Goal: Obtain resource: Obtain resource

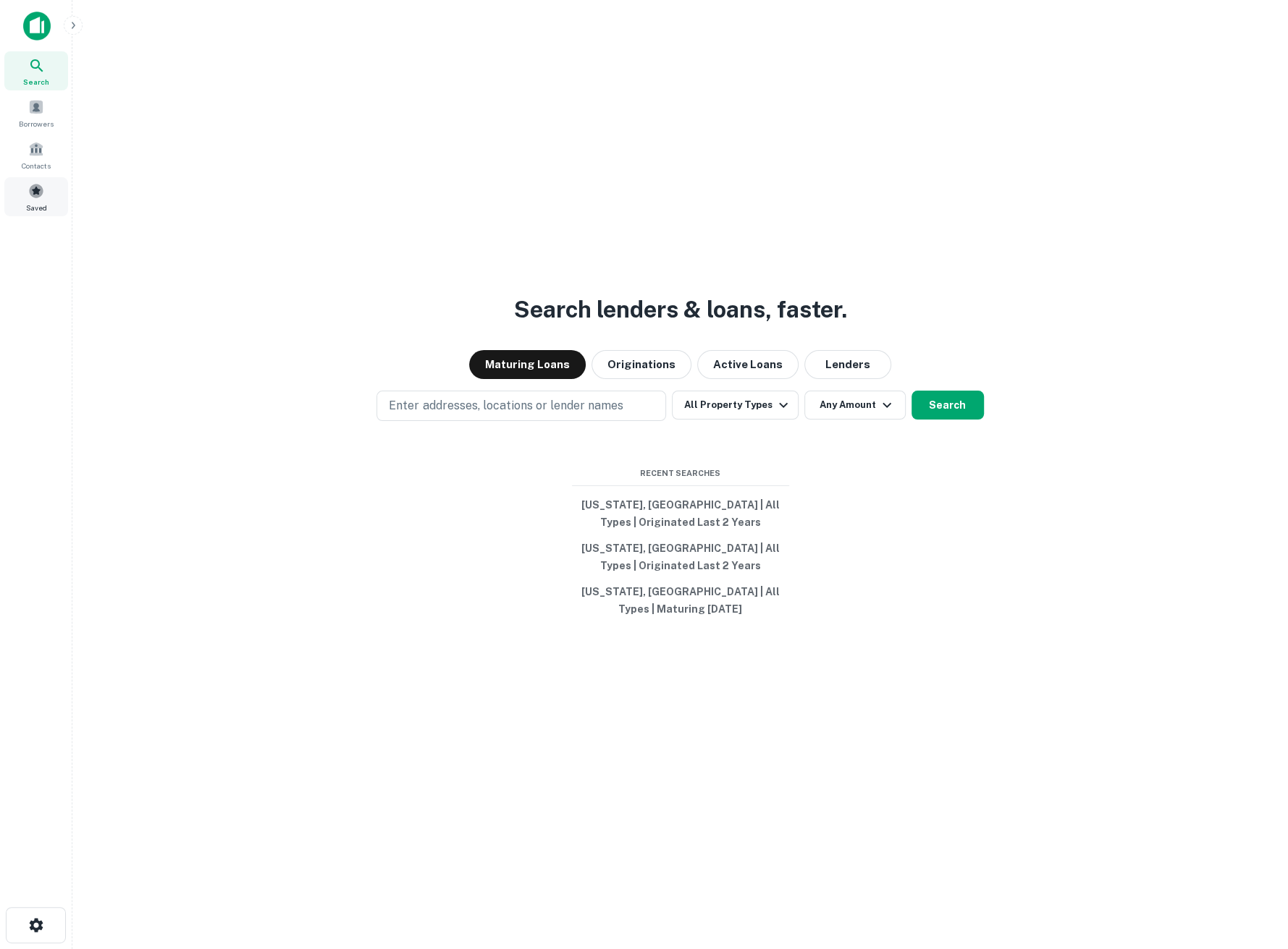
click at [42, 203] on span "Saved" at bounding box center [36, 208] width 21 height 12
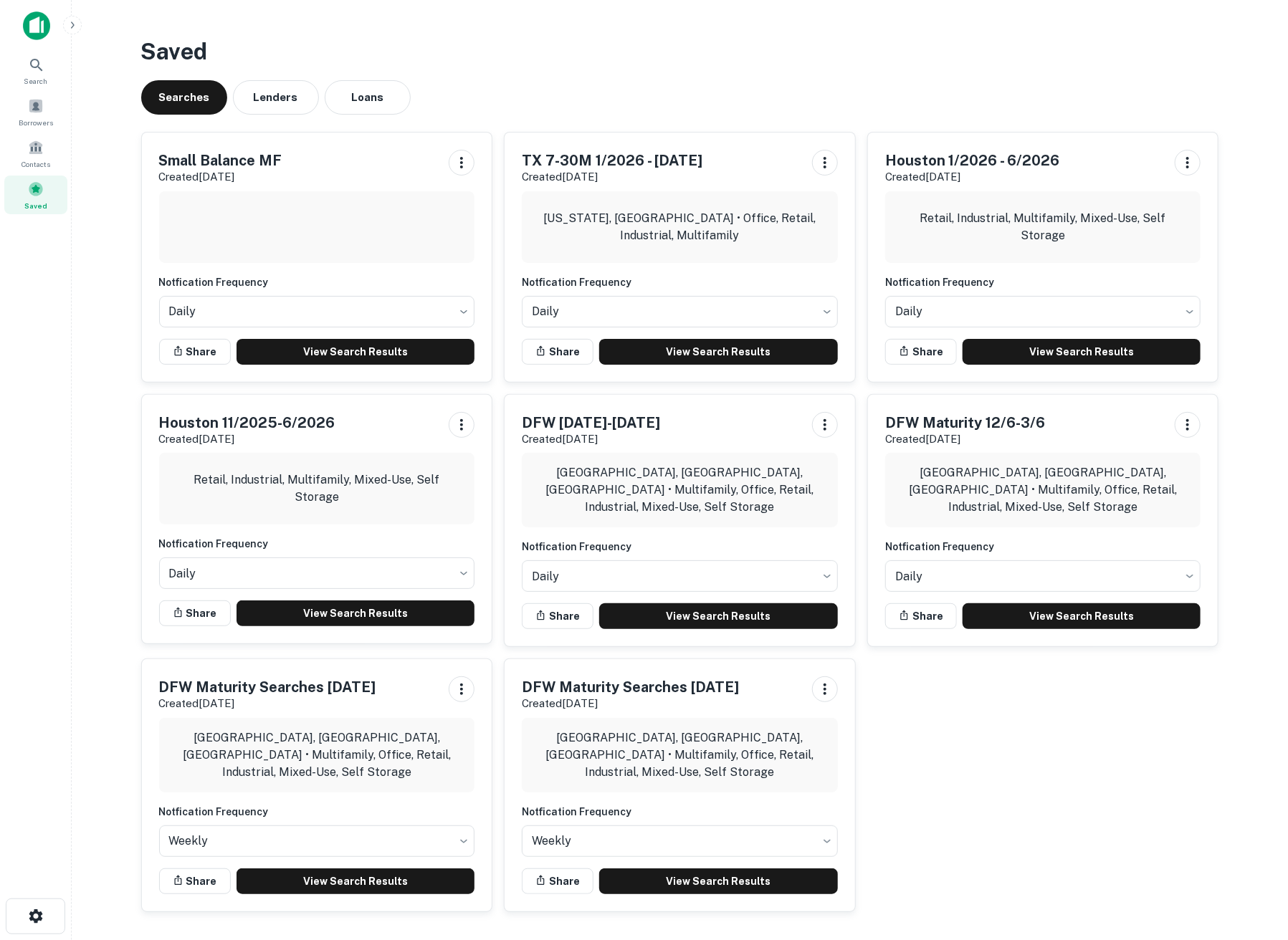
click at [364, 277] on h6 "Notfication Frequency" at bounding box center [317, 281] width 316 height 15
click at [353, 352] on link "View Search Results" at bounding box center [356, 352] width 239 height 26
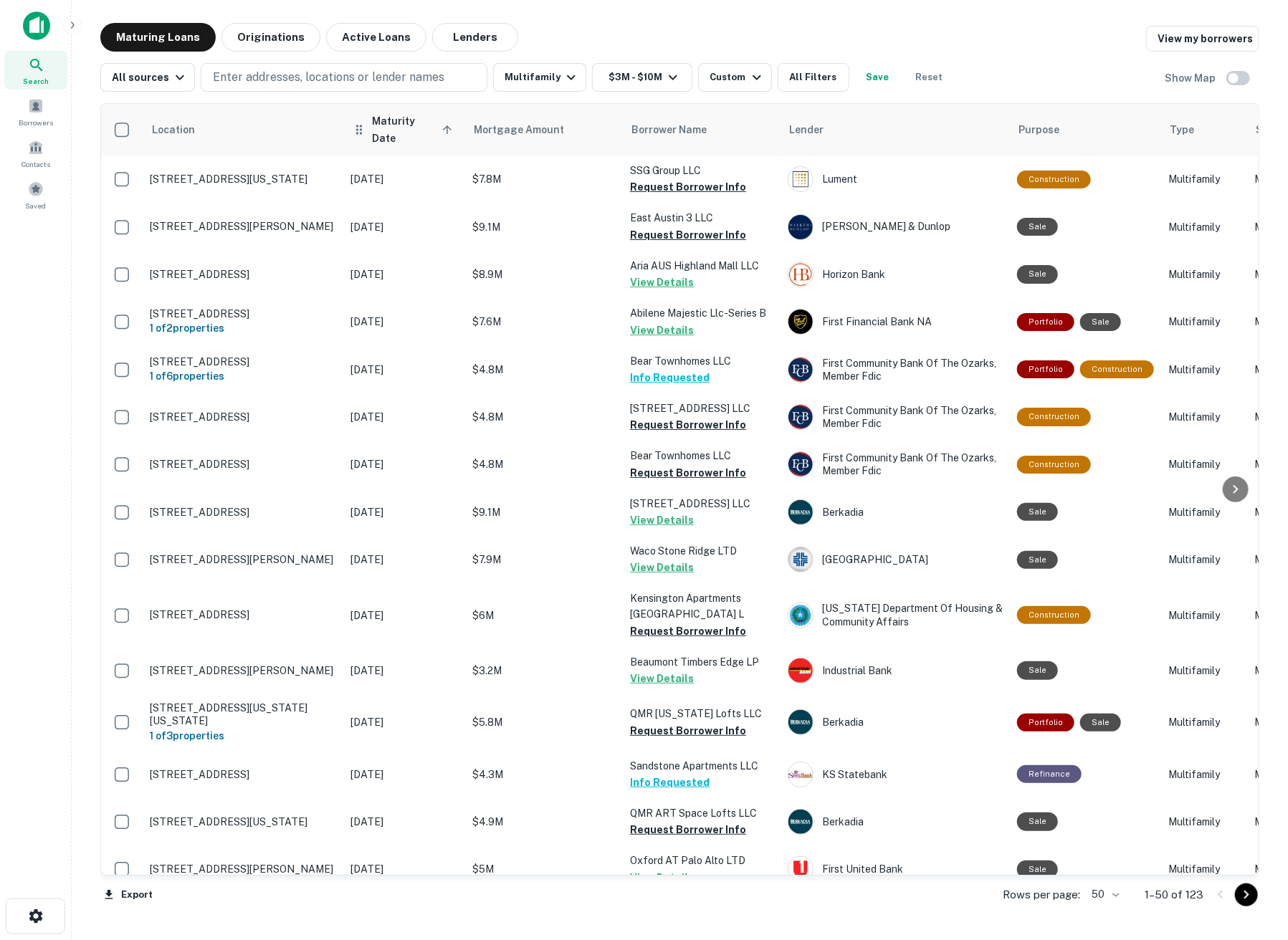
click at [375, 120] on span "Maturity Date sorted ascending" at bounding box center [414, 130] width 85 height 35
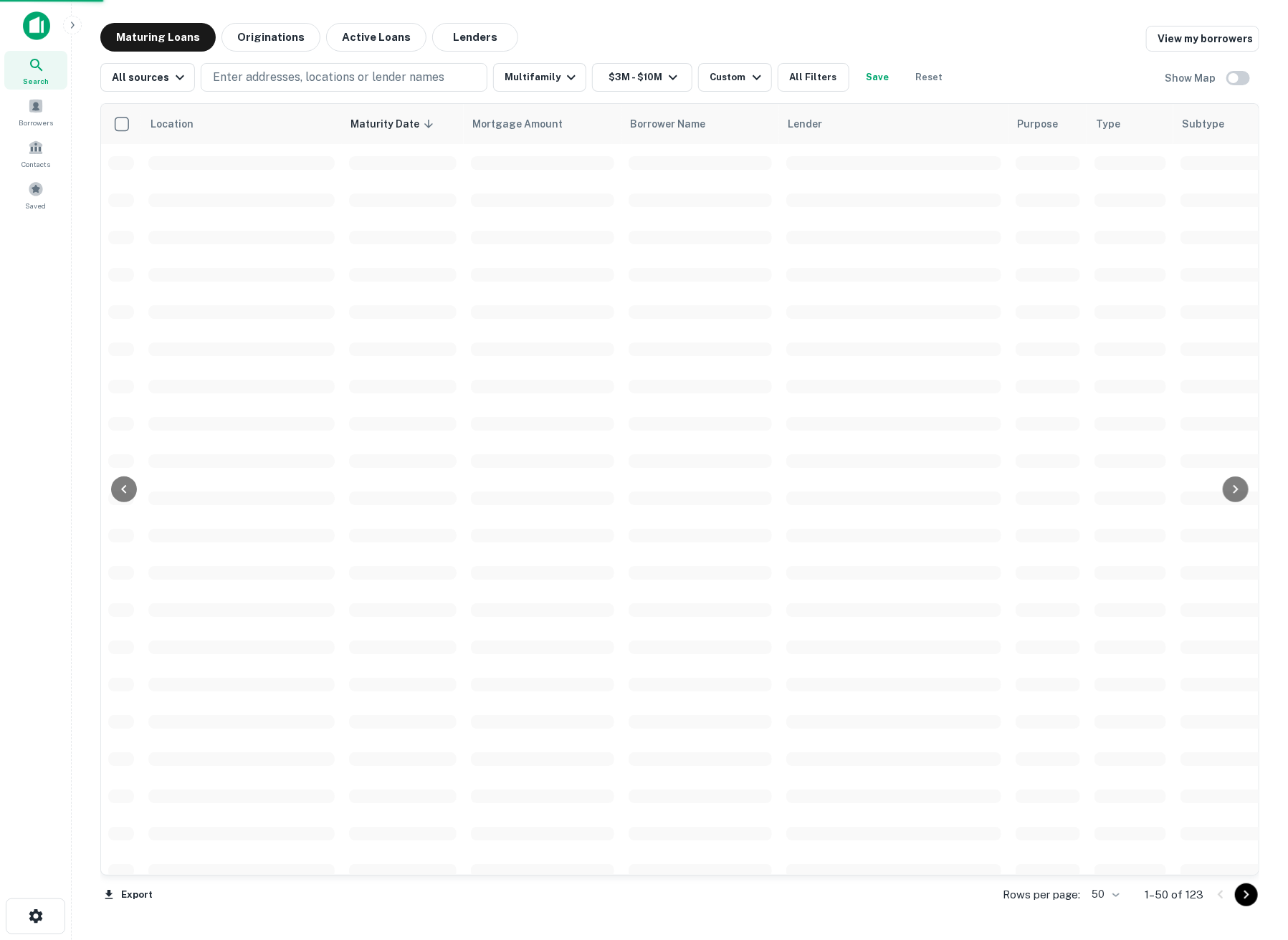
click at [375, 120] on span "Maturity Date sorted descending" at bounding box center [394, 124] width 87 height 17
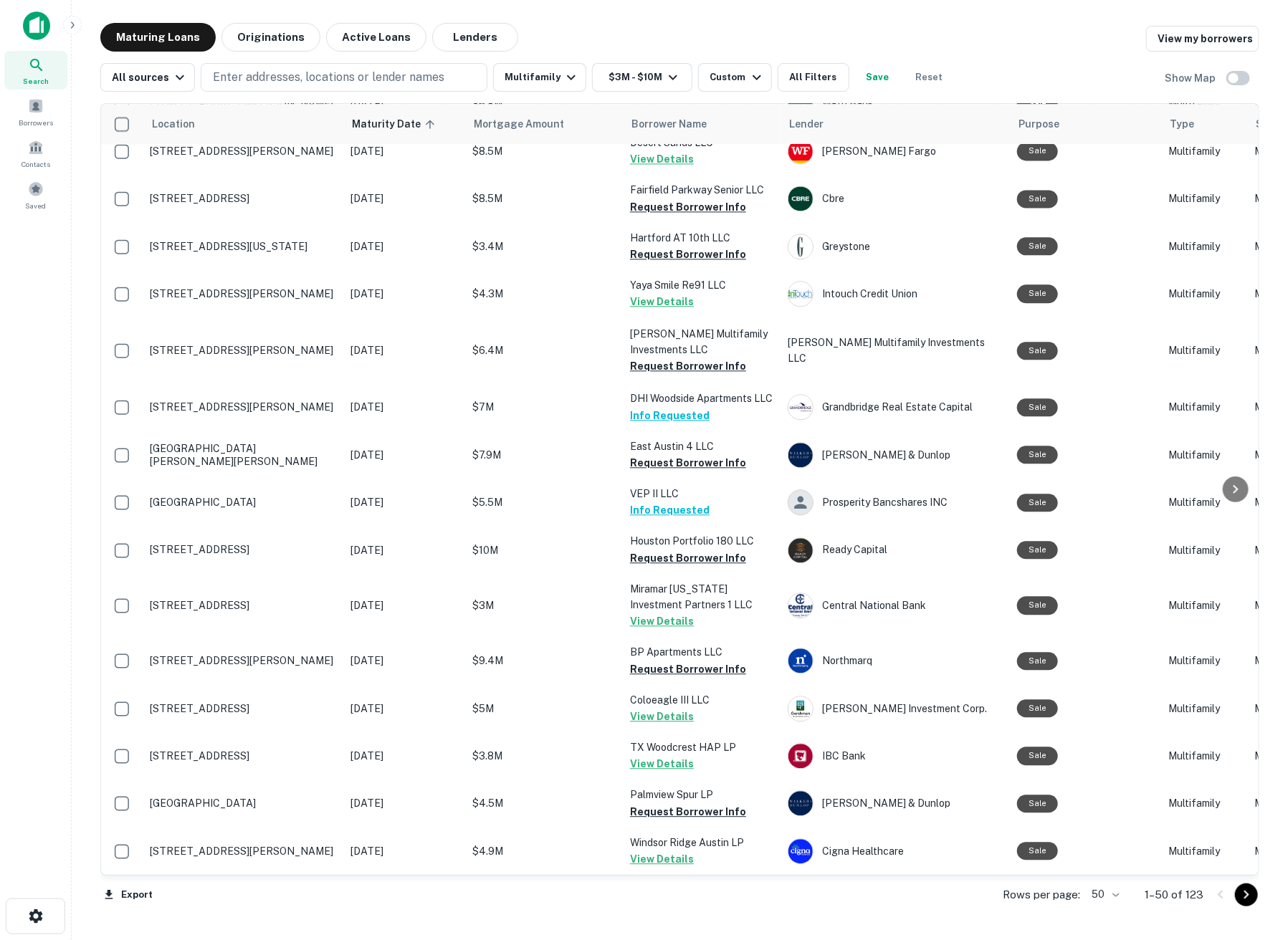
scroll to position [1753, 0]
click at [1252, 894] on icon "Go to next page" at bounding box center [1246, 894] width 17 height 17
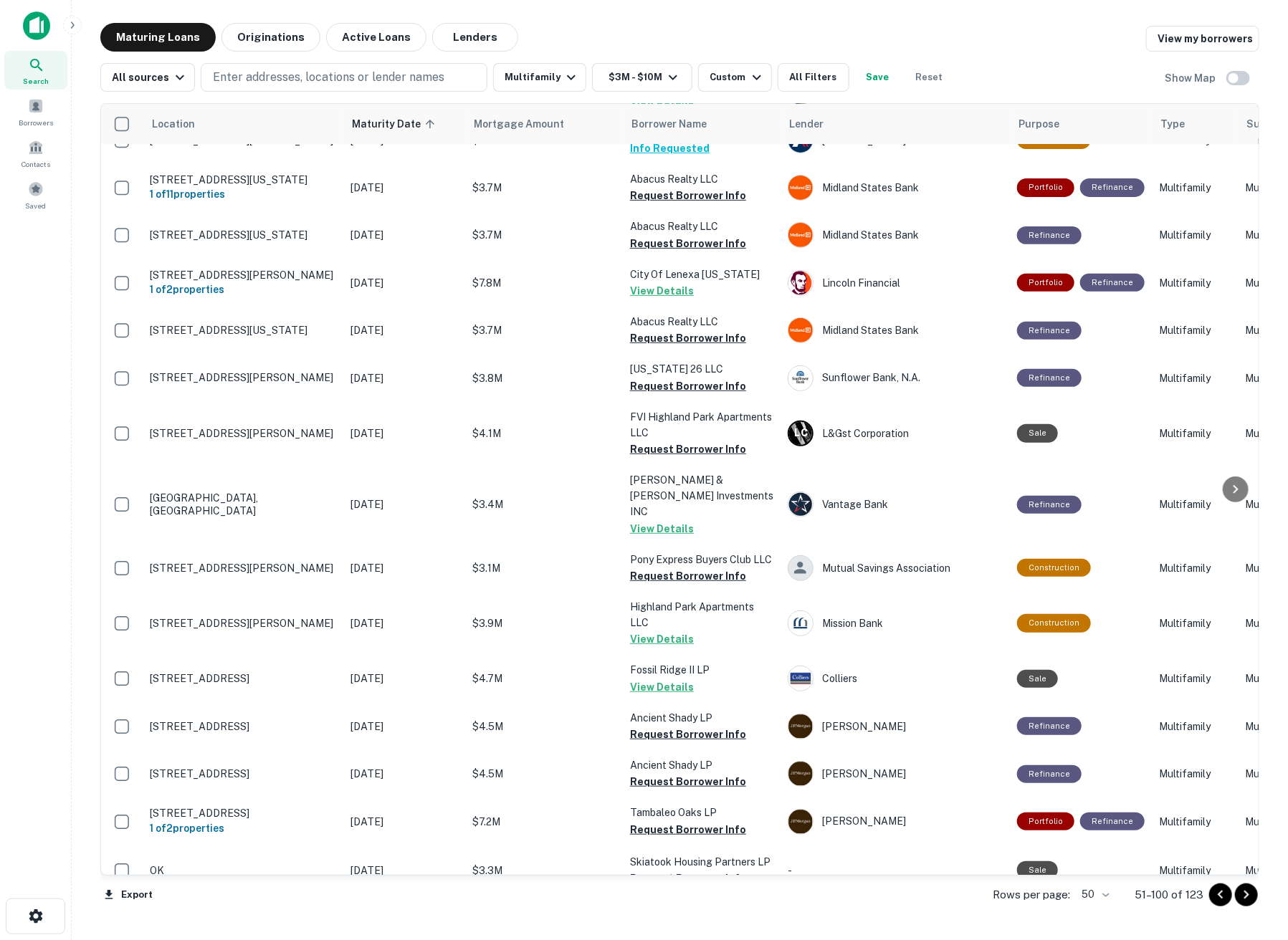
scroll to position [398, 0]
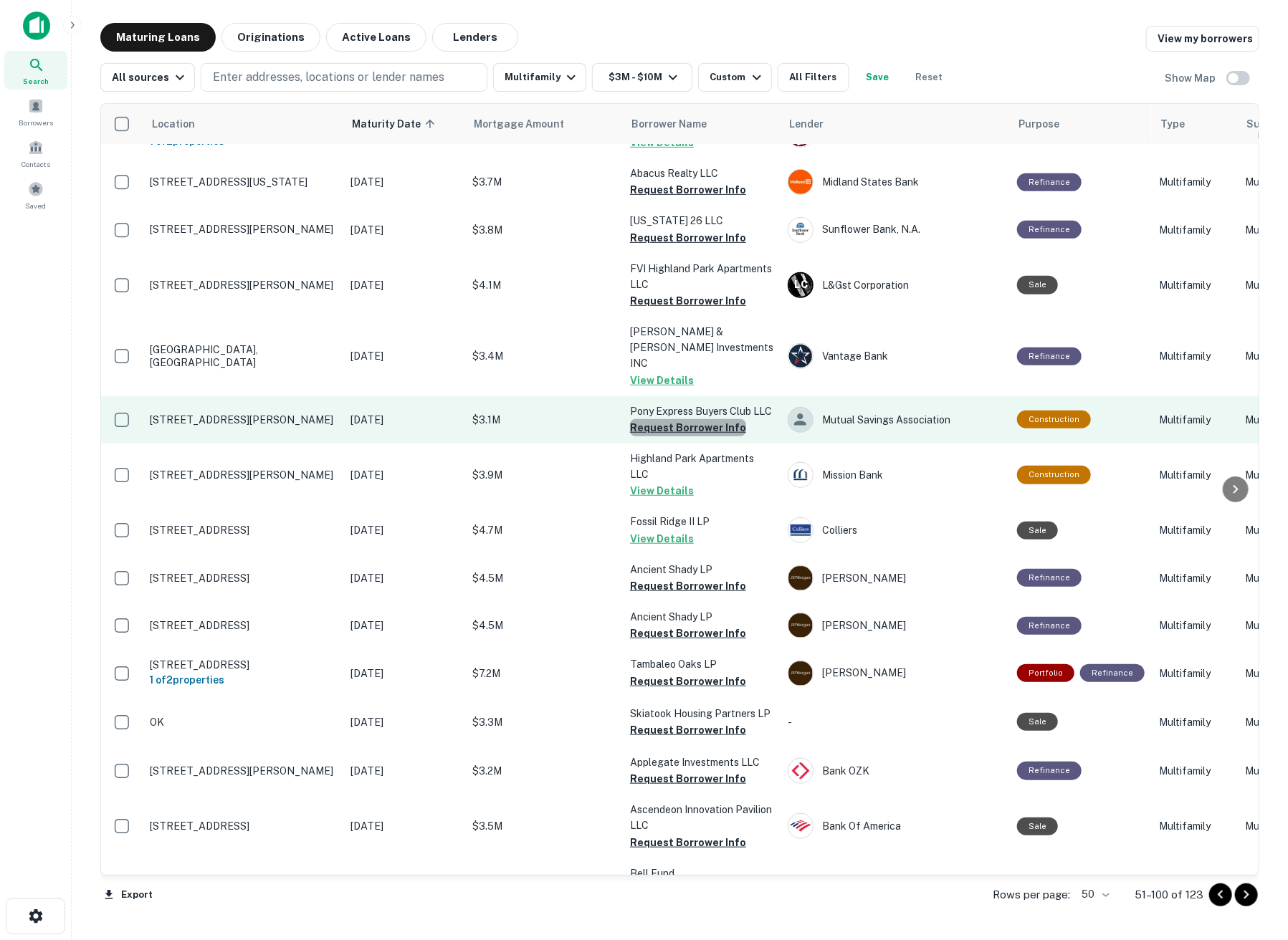
click at [712, 419] on button "Request Borrower Info" at bounding box center [688, 427] width 116 height 17
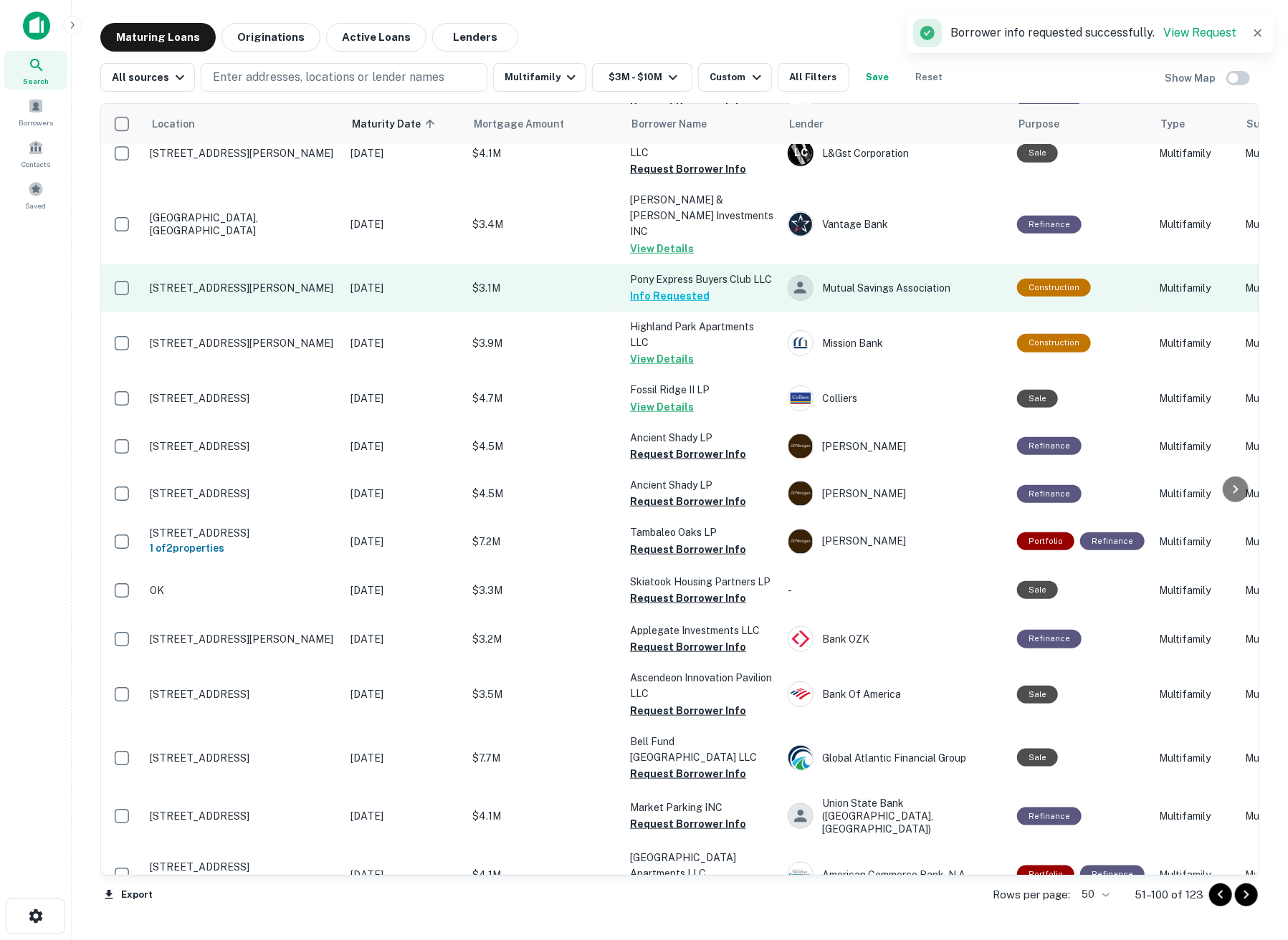
scroll to position [557, 0]
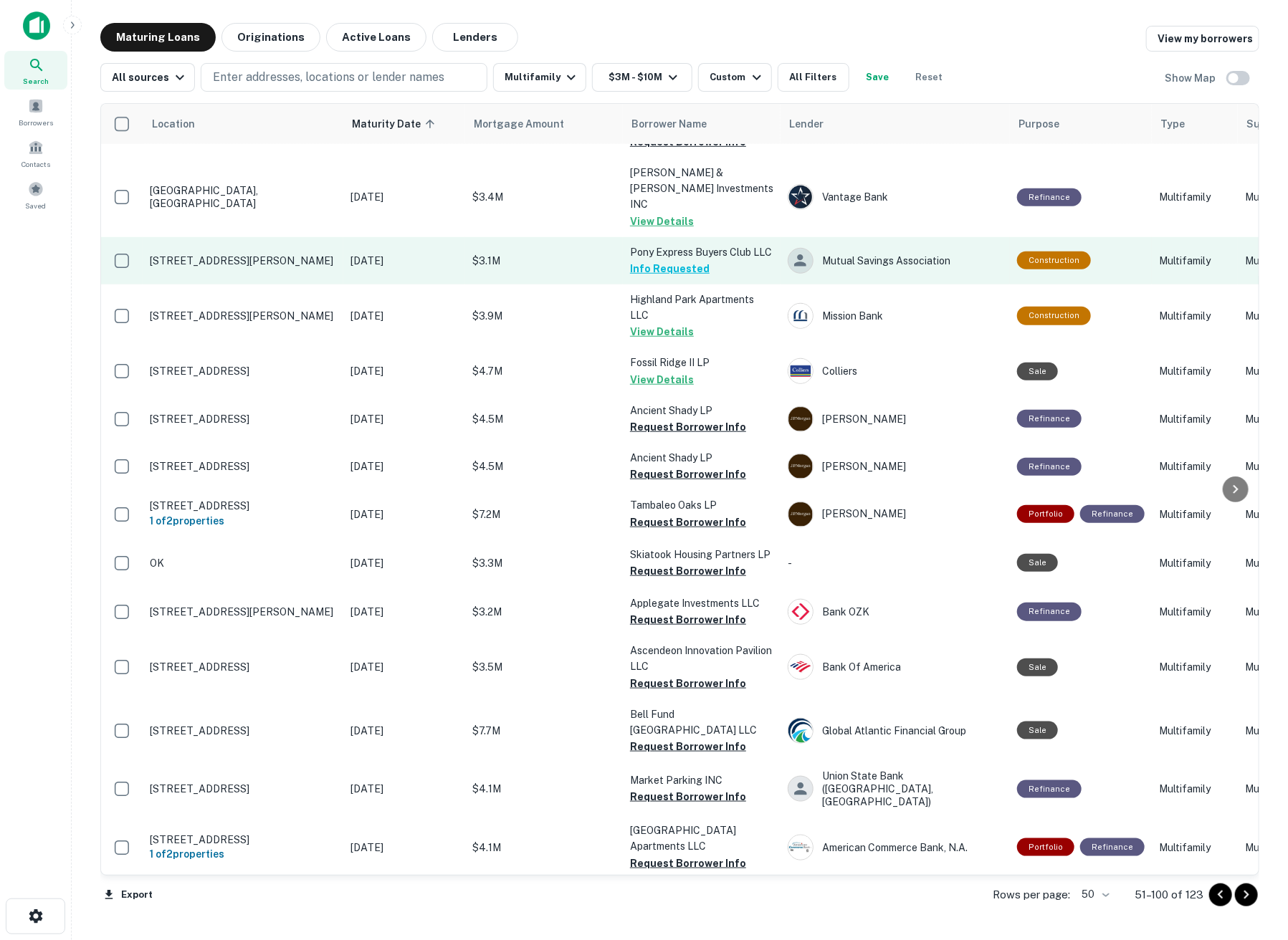
click at [712, 418] on button "Request Borrower Info" at bounding box center [688, 426] width 116 height 17
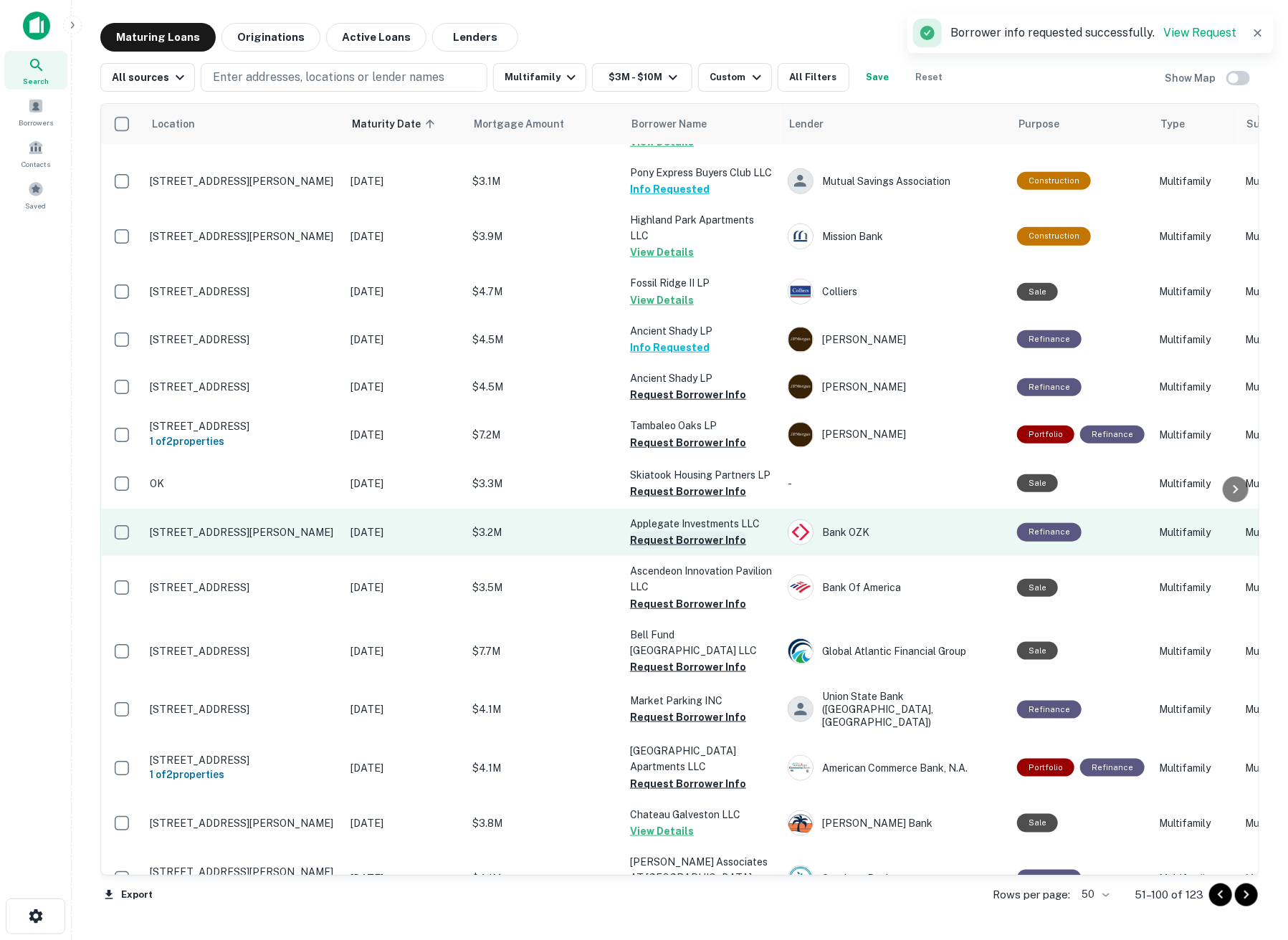
click at [718, 532] on button "Request Borrower Info" at bounding box center [688, 540] width 116 height 17
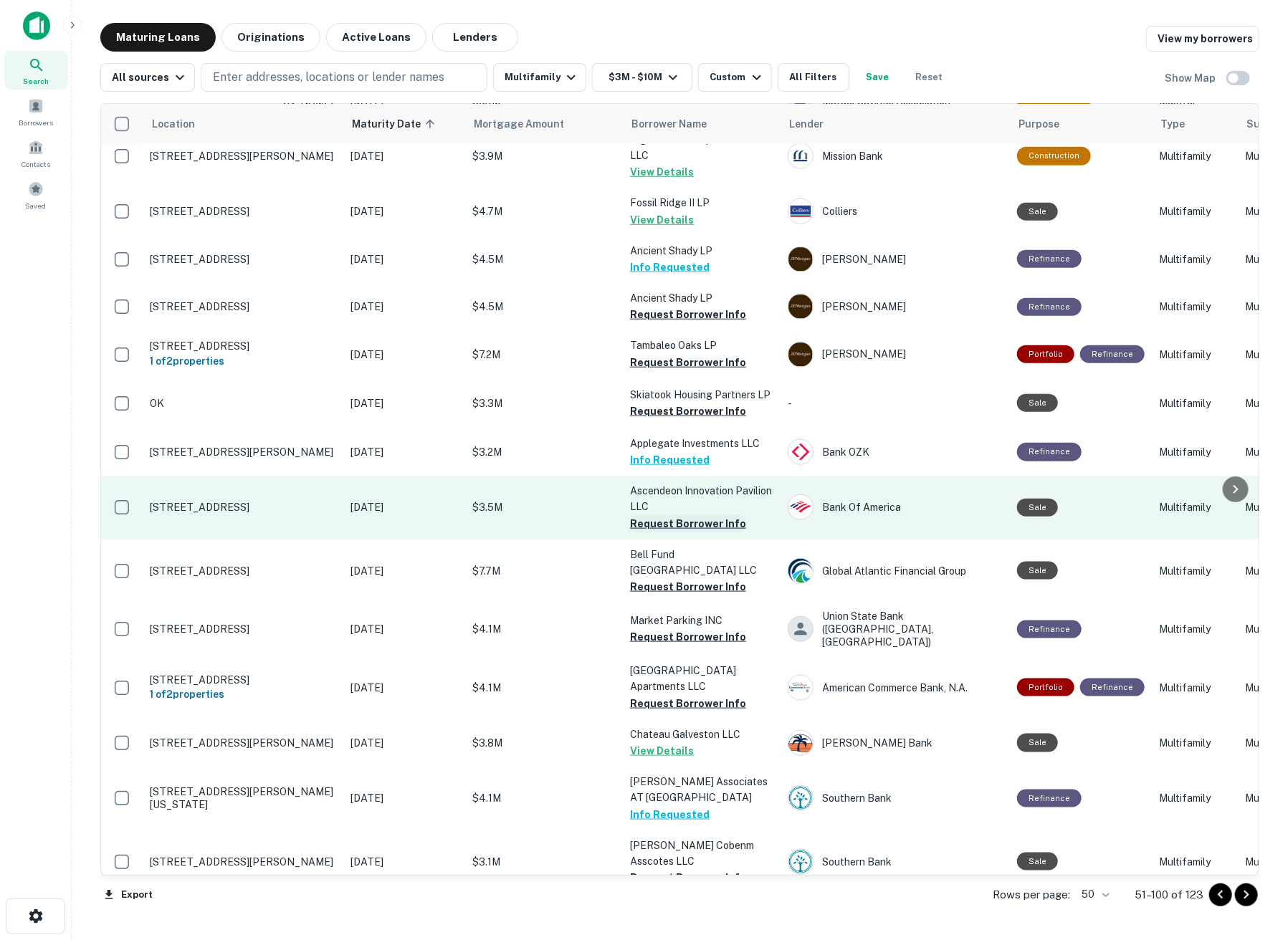
click at [699, 516] on button "Request Borrower Info" at bounding box center [688, 524] width 116 height 17
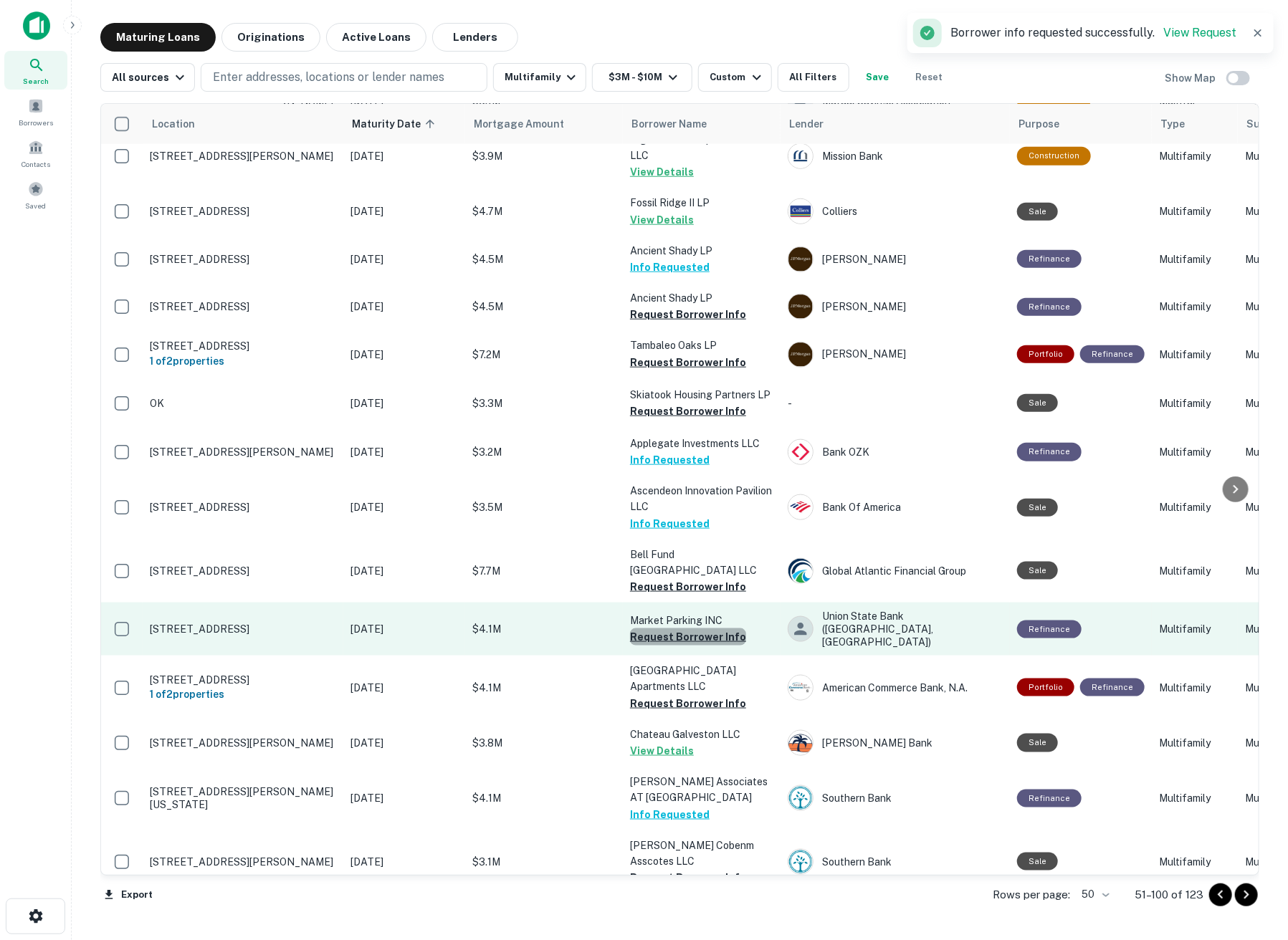
click at [691, 628] on button "Request Borrower Info" at bounding box center [688, 637] width 116 height 17
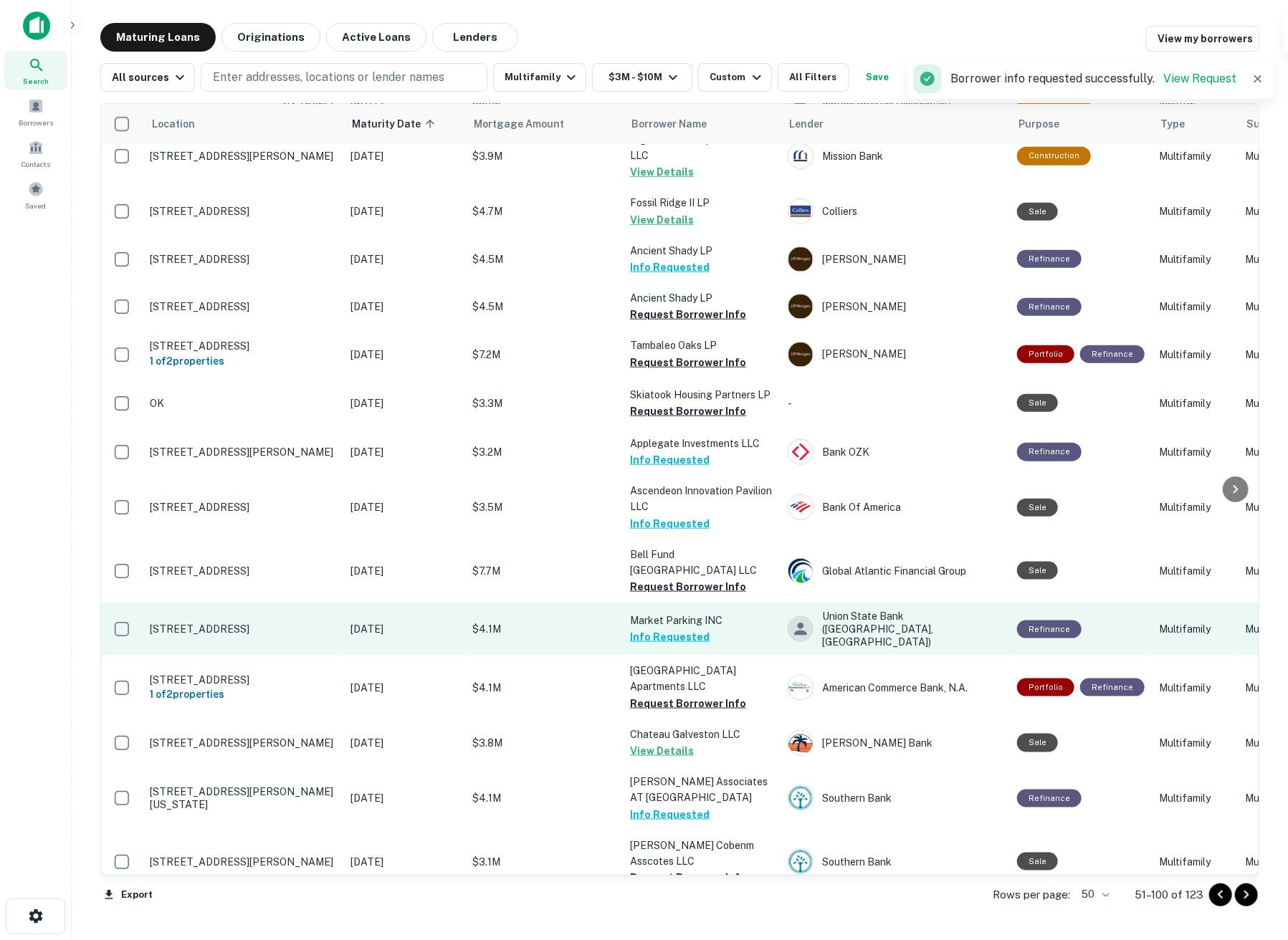
scroll to position [796, 0]
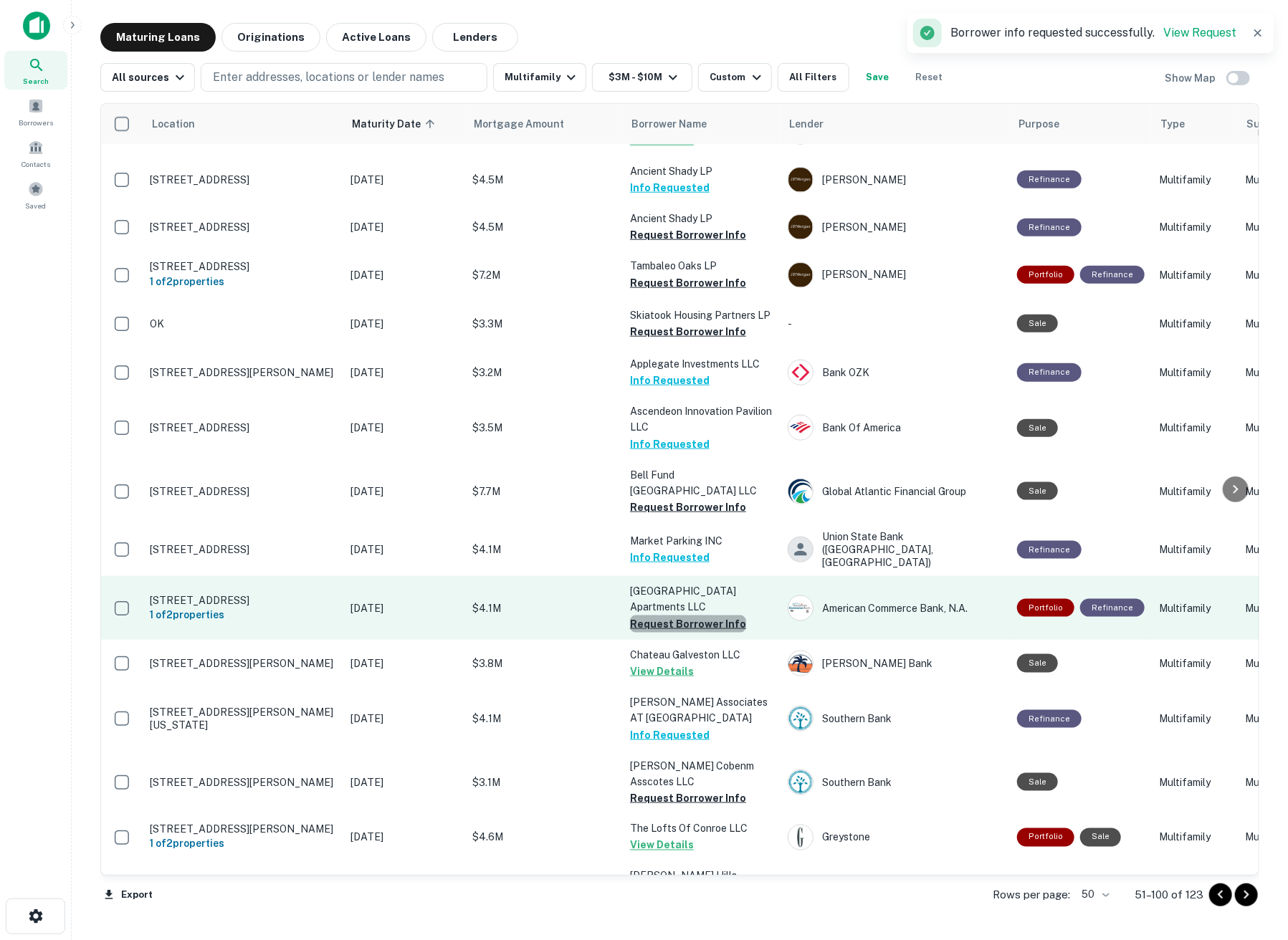
click at [688, 616] on button "Request Borrower Info" at bounding box center [688, 624] width 116 height 17
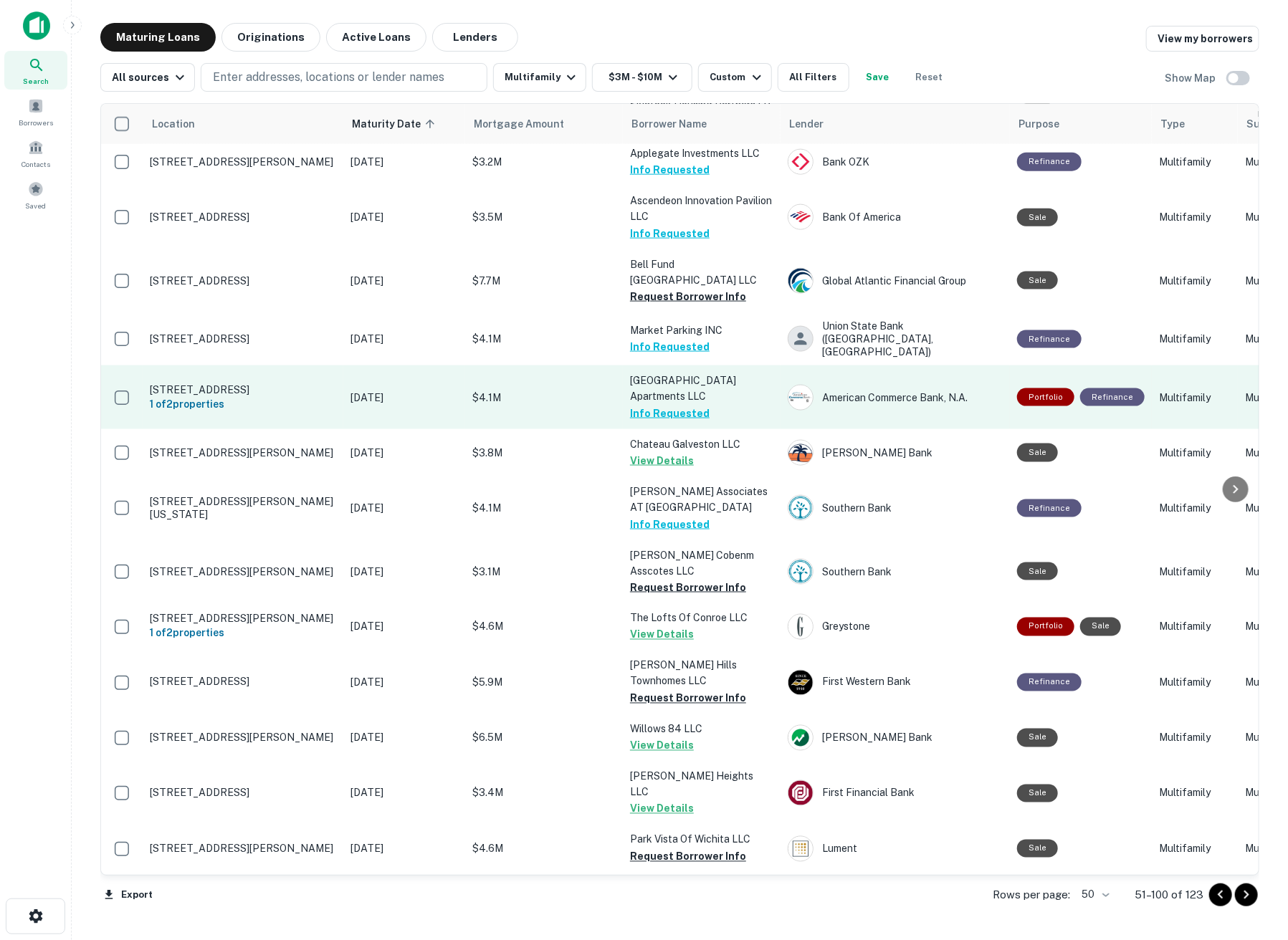
scroll to position [1035, 0]
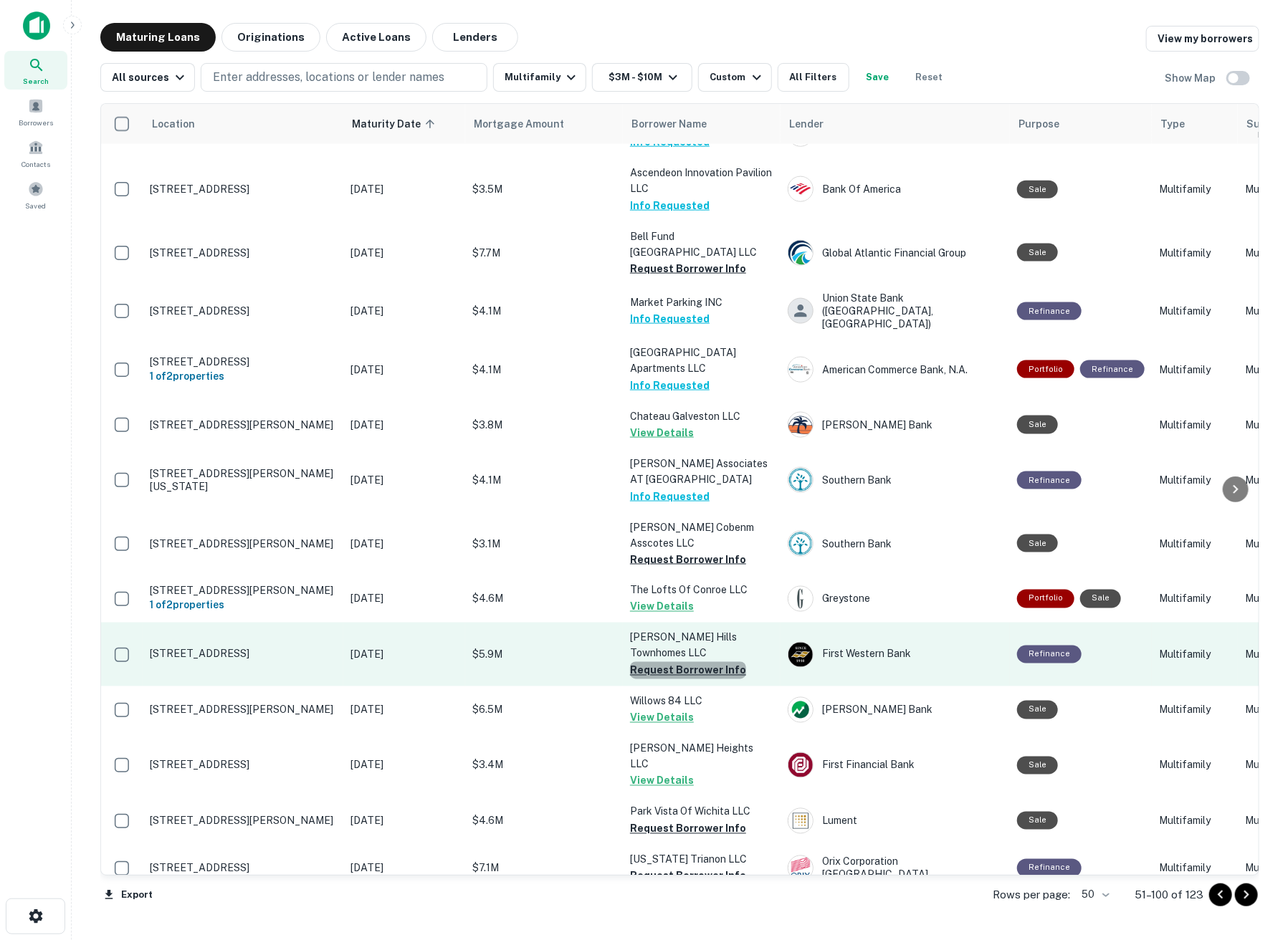
click at [688, 662] on button "Request Borrower Info" at bounding box center [688, 670] width 116 height 17
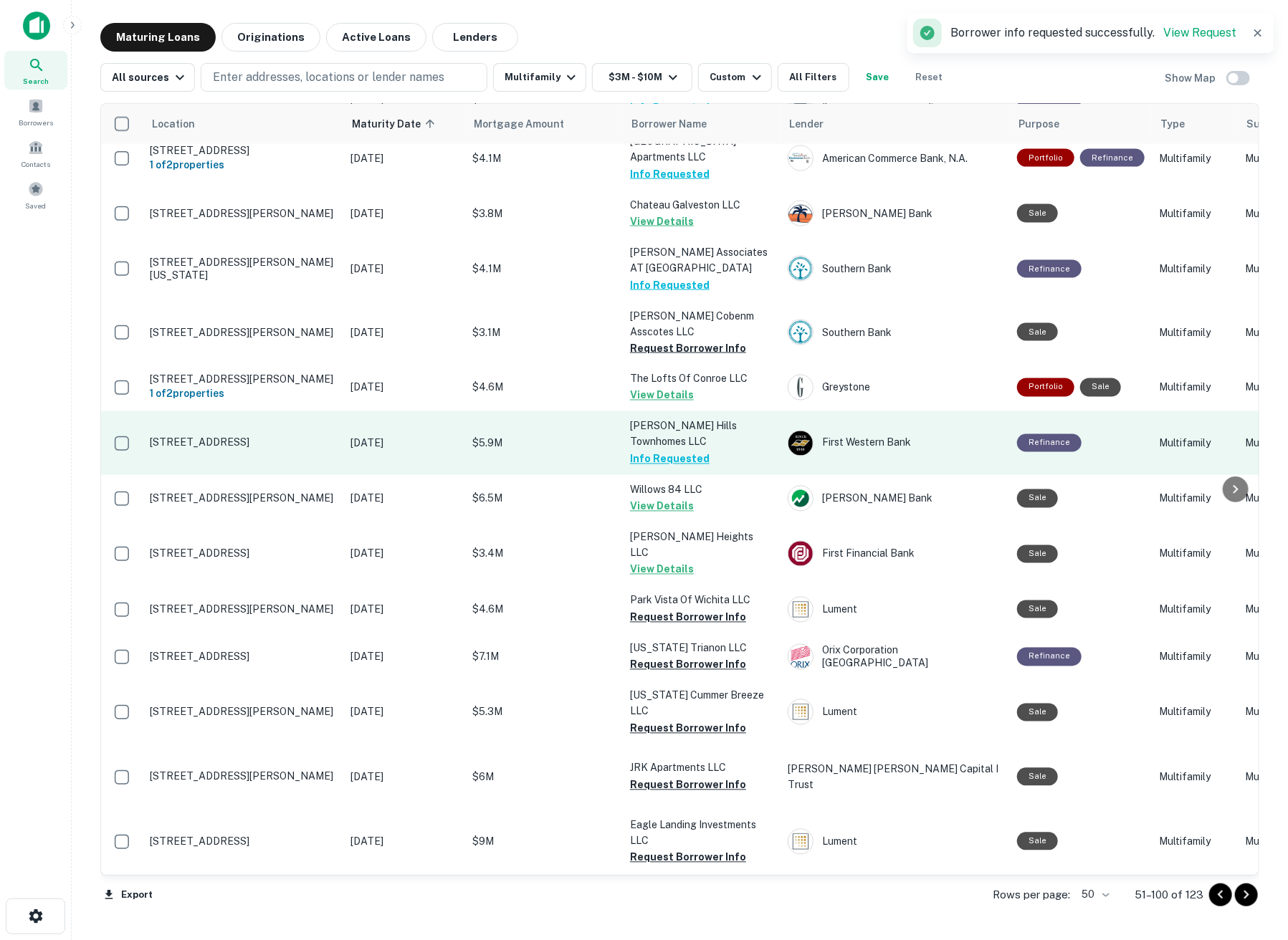
scroll to position [1273, 0]
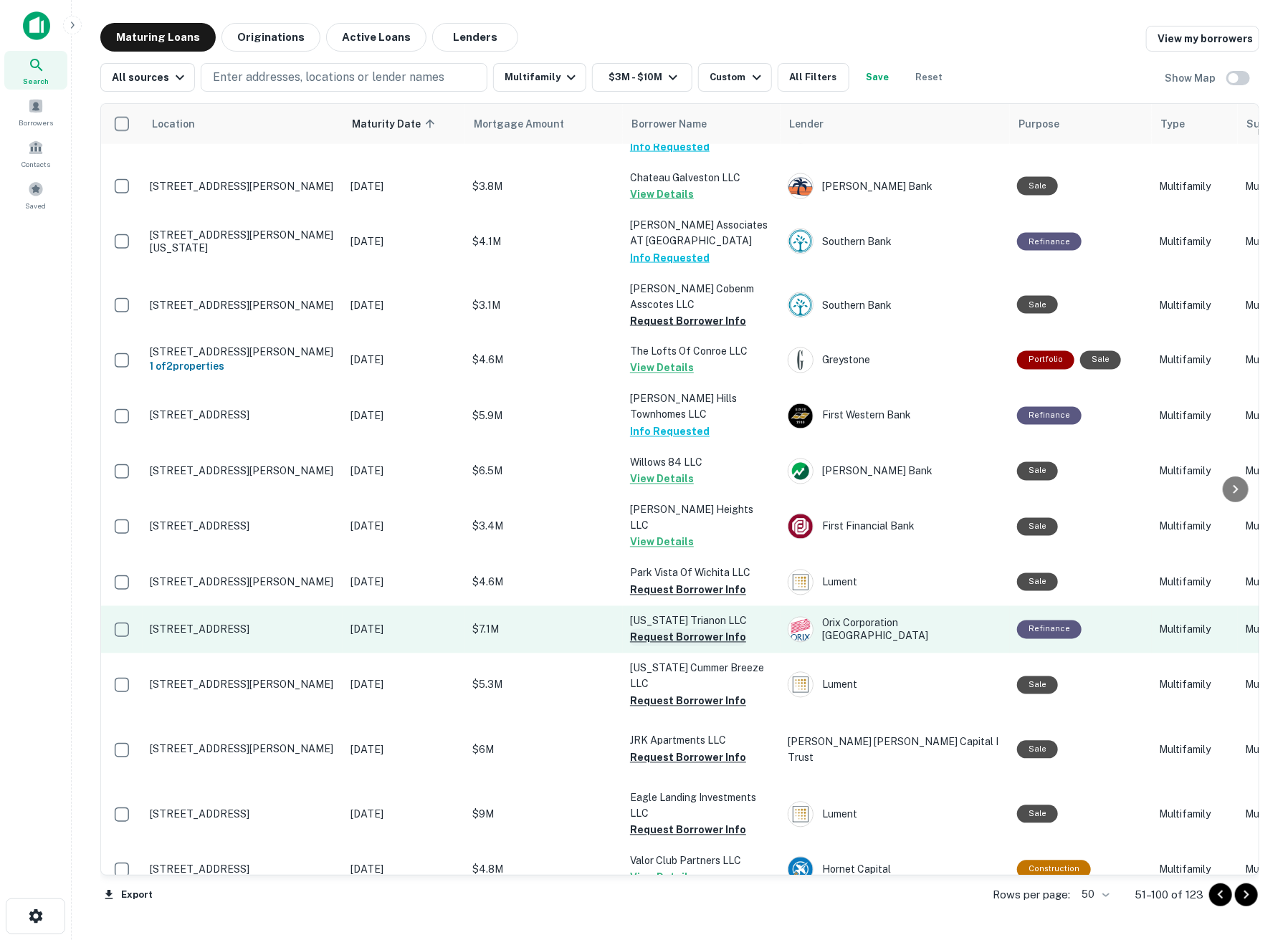
click at [689, 629] on button "Request Borrower Info" at bounding box center [688, 638] width 116 height 17
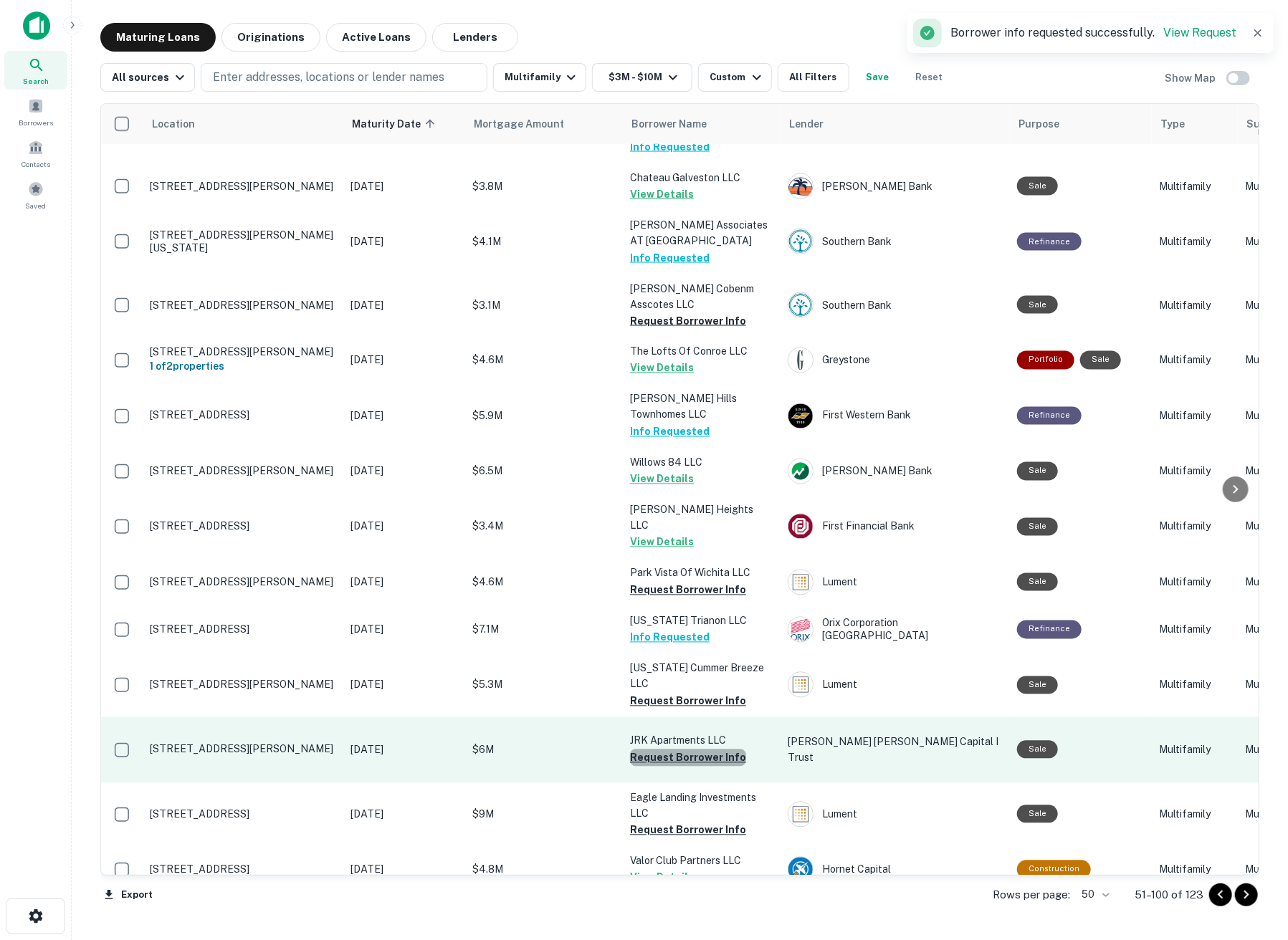
click at [698, 750] on button "Request Borrower Info" at bounding box center [688, 758] width 116 height 17
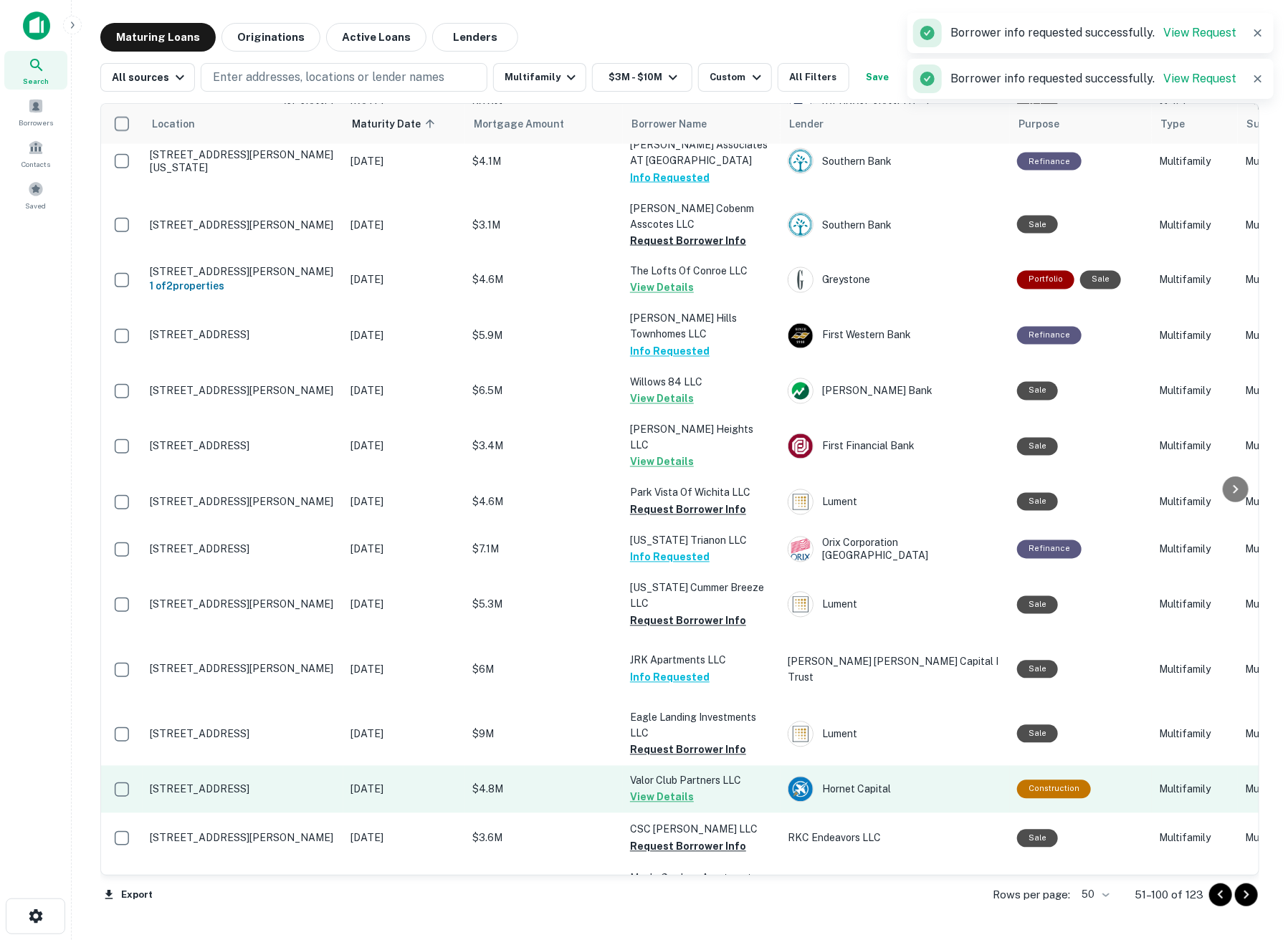
scroll to position [1434, 0]
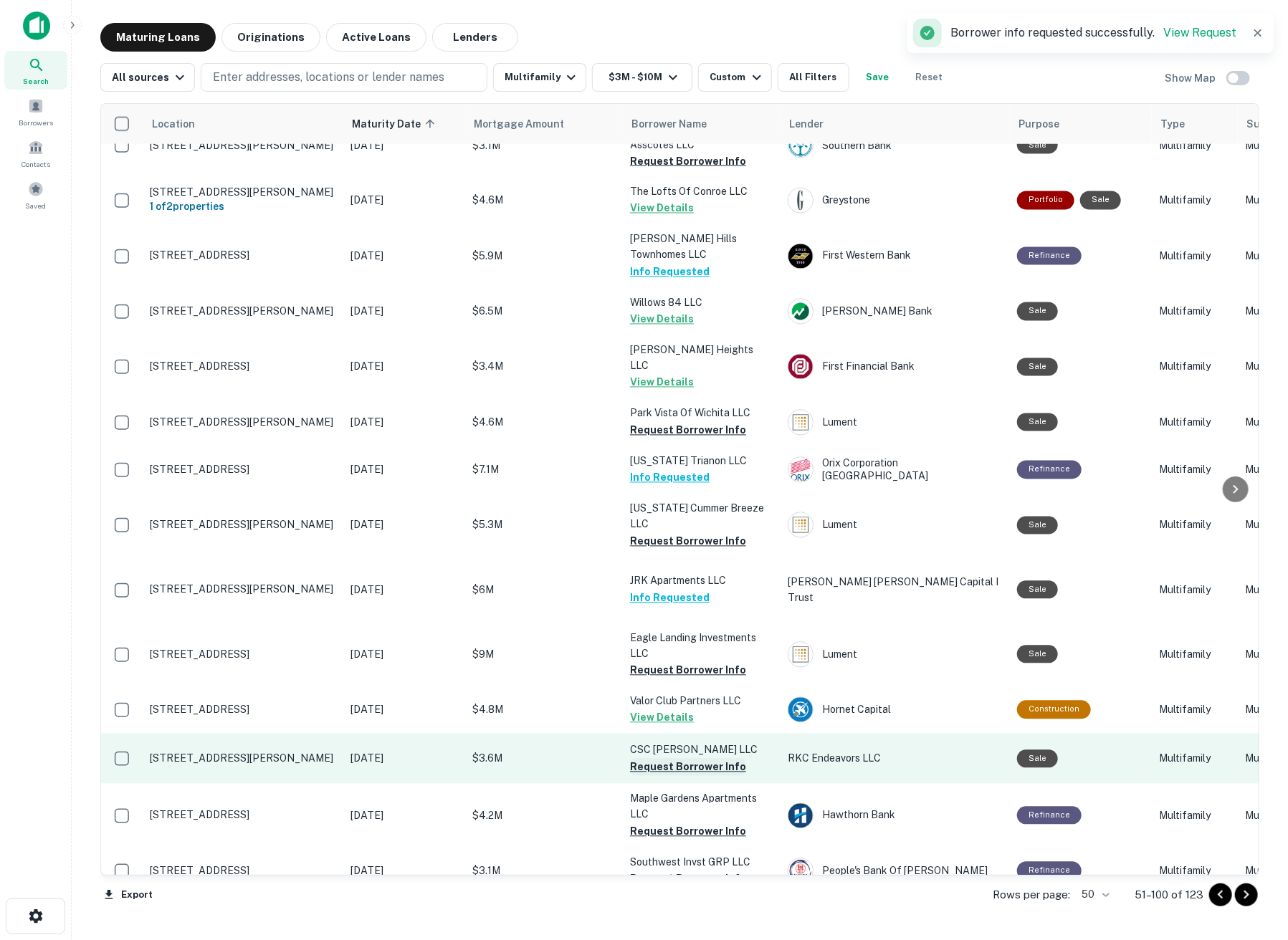
click at [688, 759] on button "Request Borrower Info" at bounding box center [688, 767] width 116 height 17
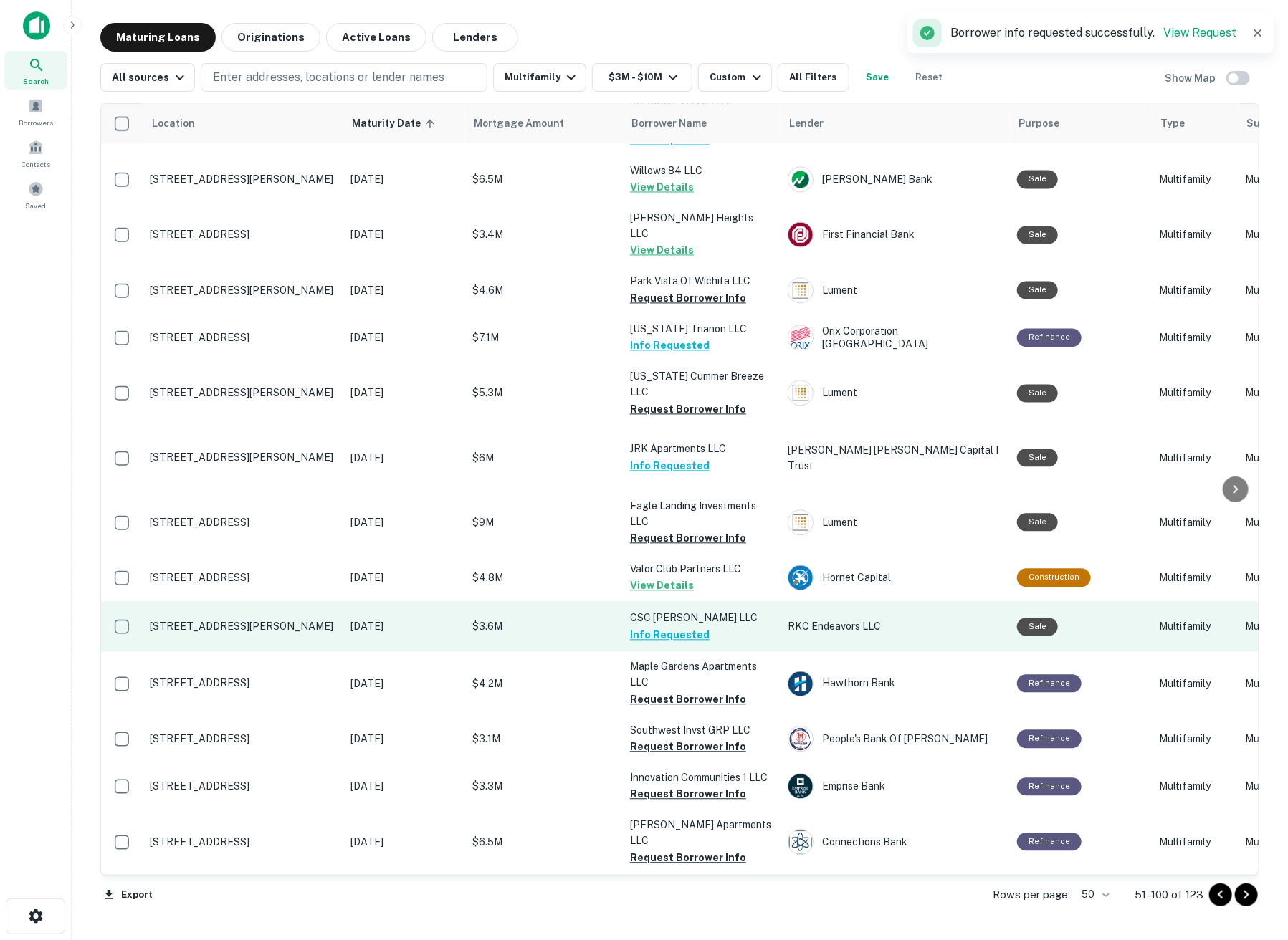
scroll to position [1592, 0]
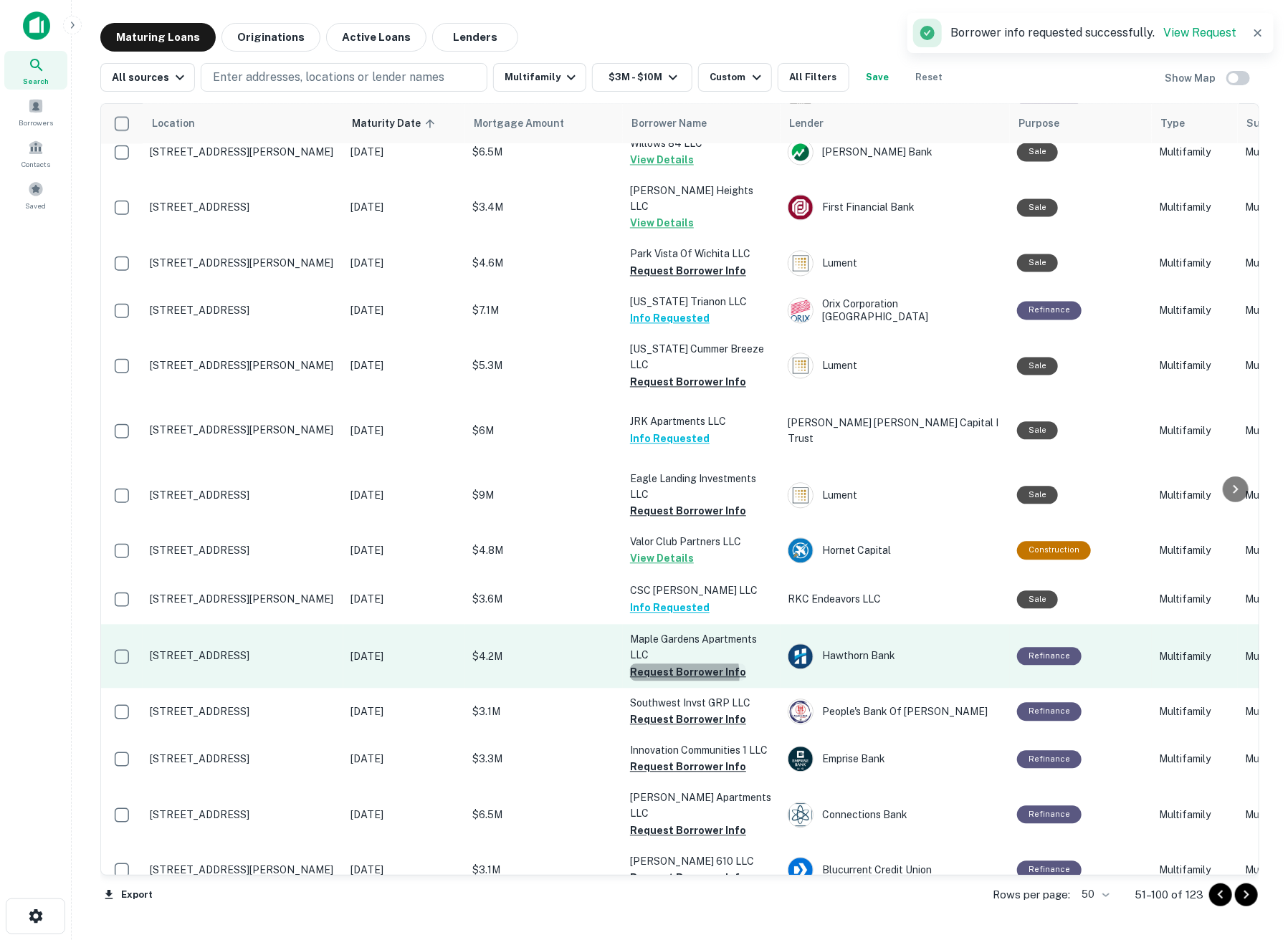
click at [678, 664] on button "Request Borrower Info" at bounding box center [688, 672] width 116 height 17
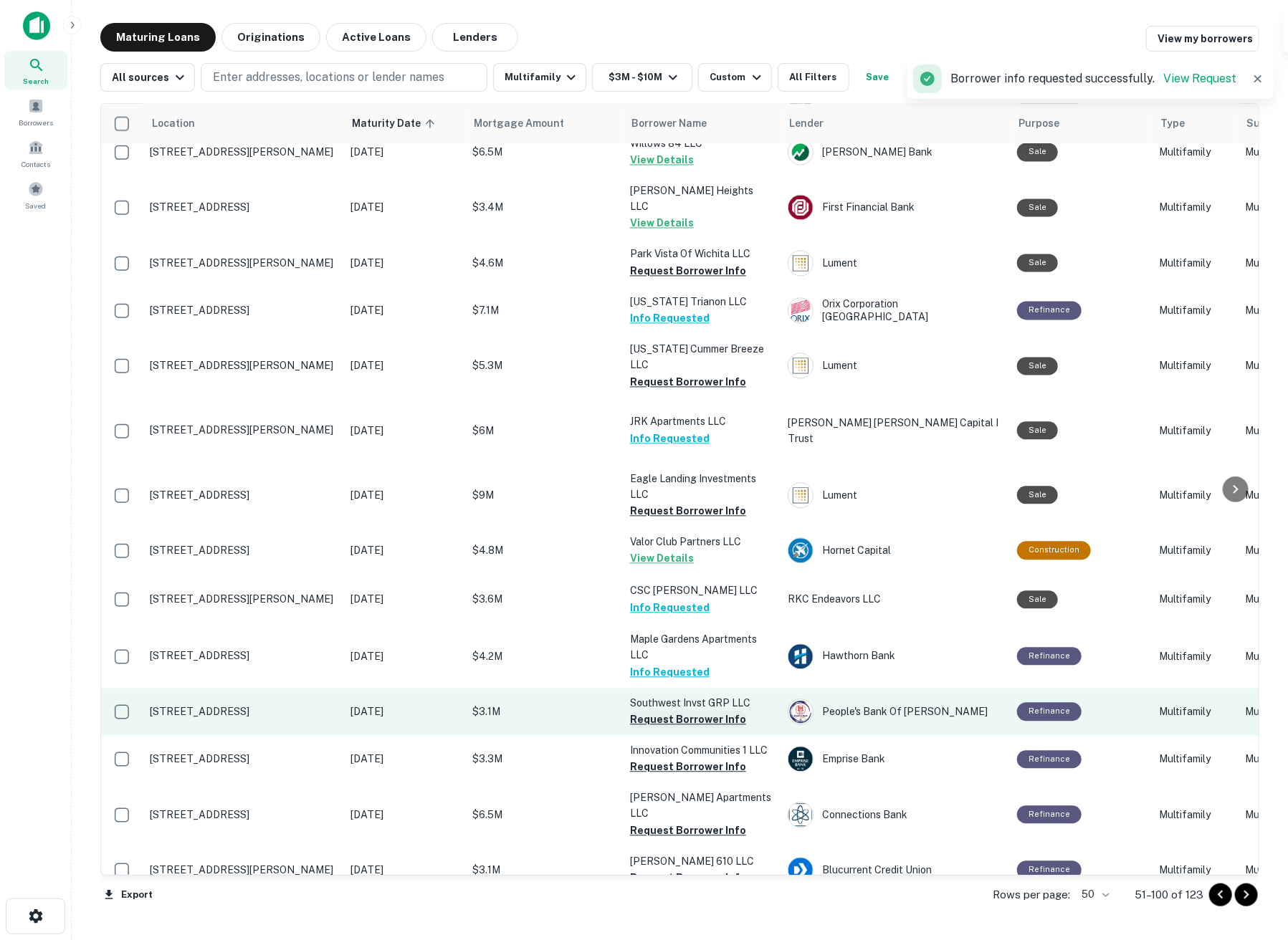
click at [680, 711] on button "Request Borrower Info" at bounding box center [688, 720] width 116 height 17
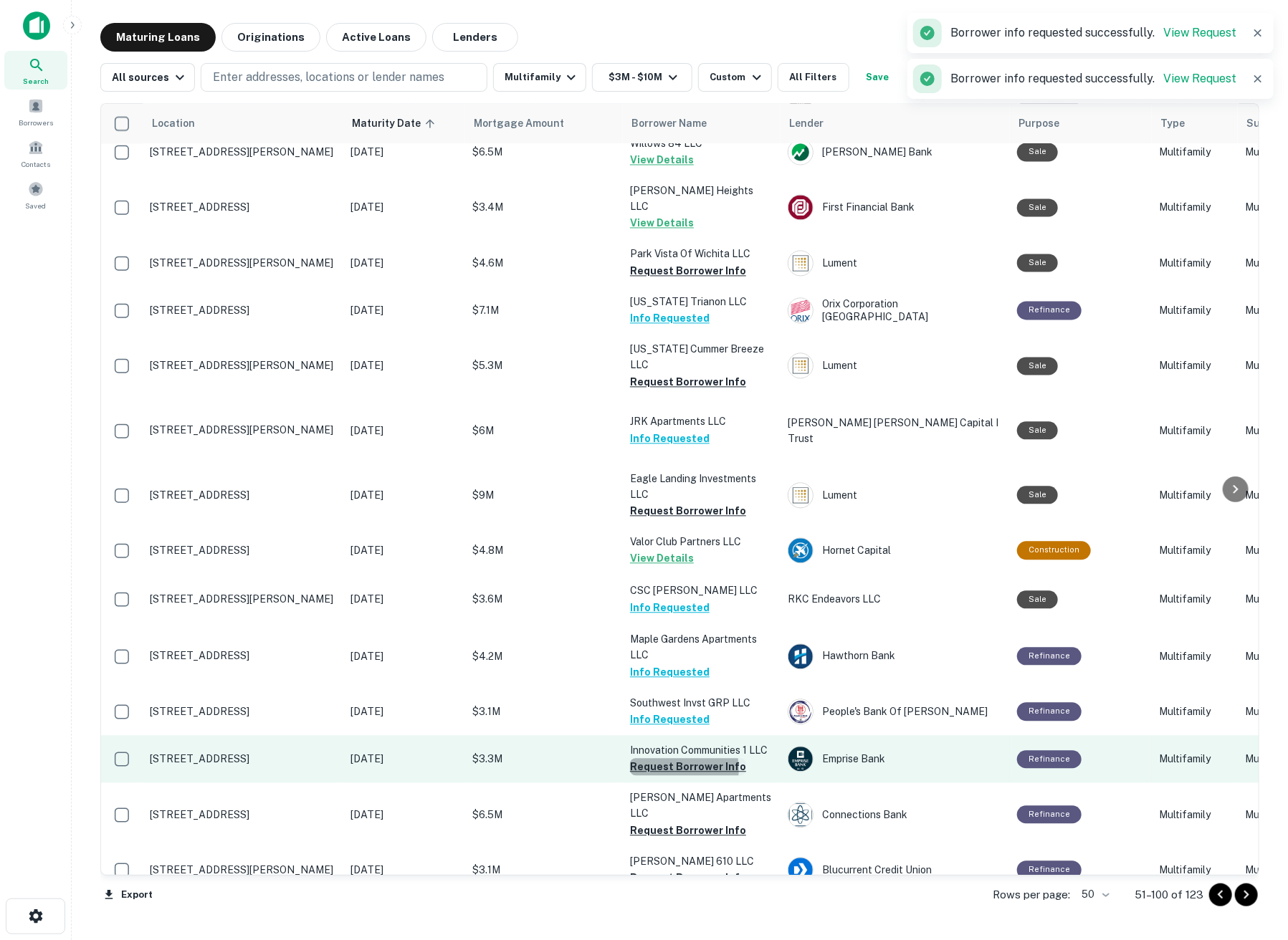
click at [680, 759] on button "Request Borrower Info" at bounding box center [688, 767] width 116 height 17
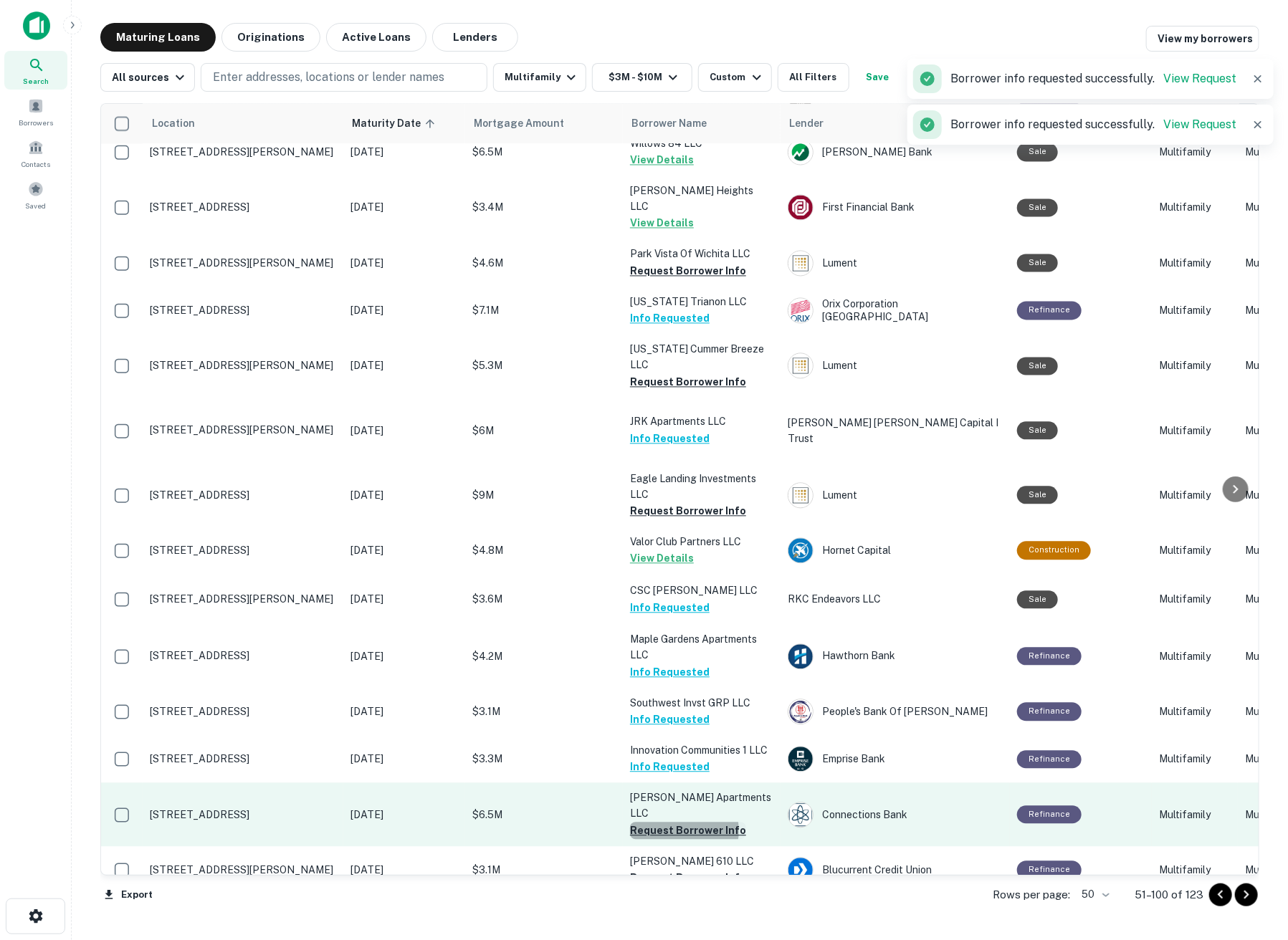
click at [678, 822] on button "Request Borrower Info" at bounding box center [688, 831] width 116 height 17
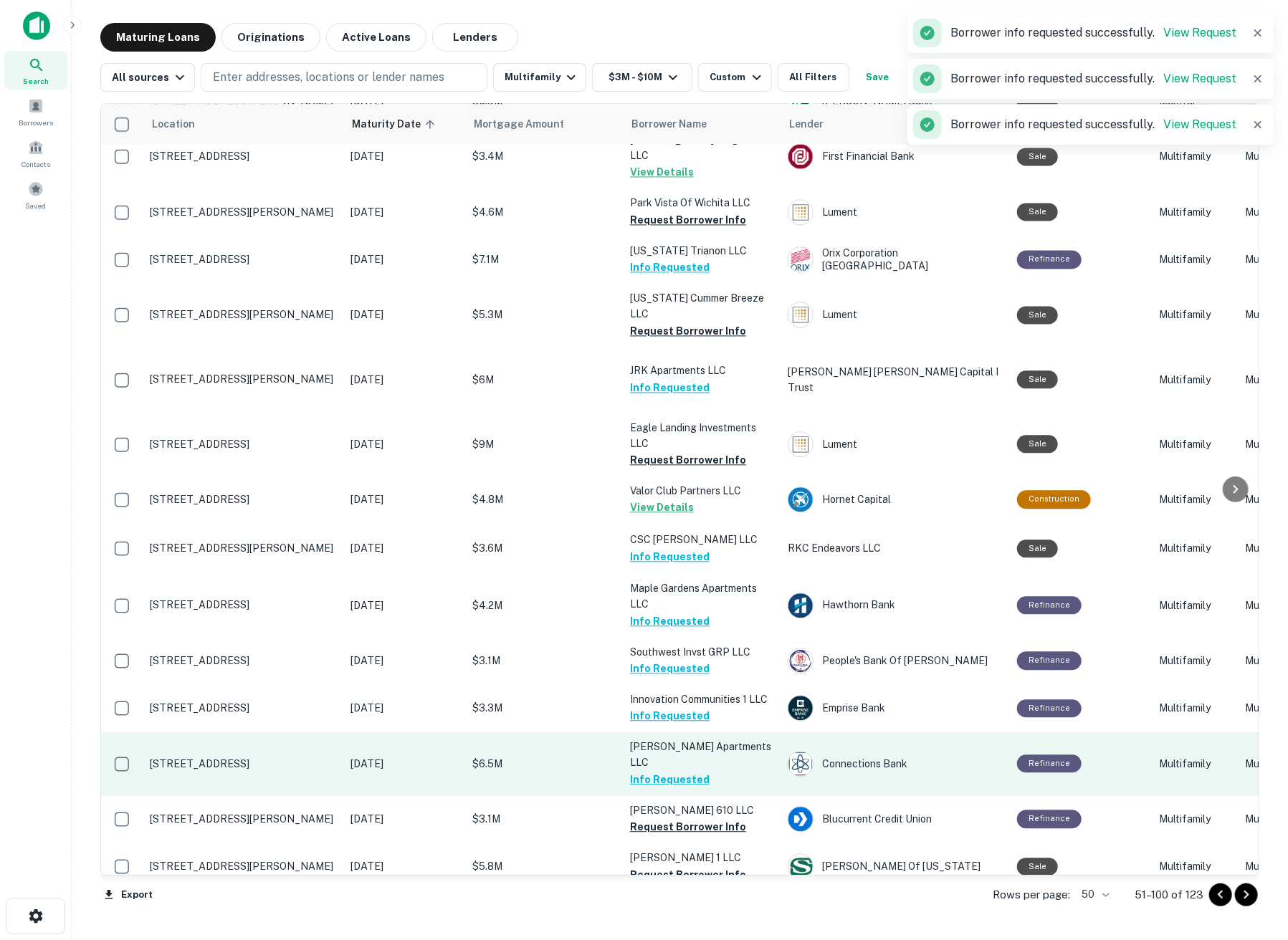
scroll to position [1672, 0]
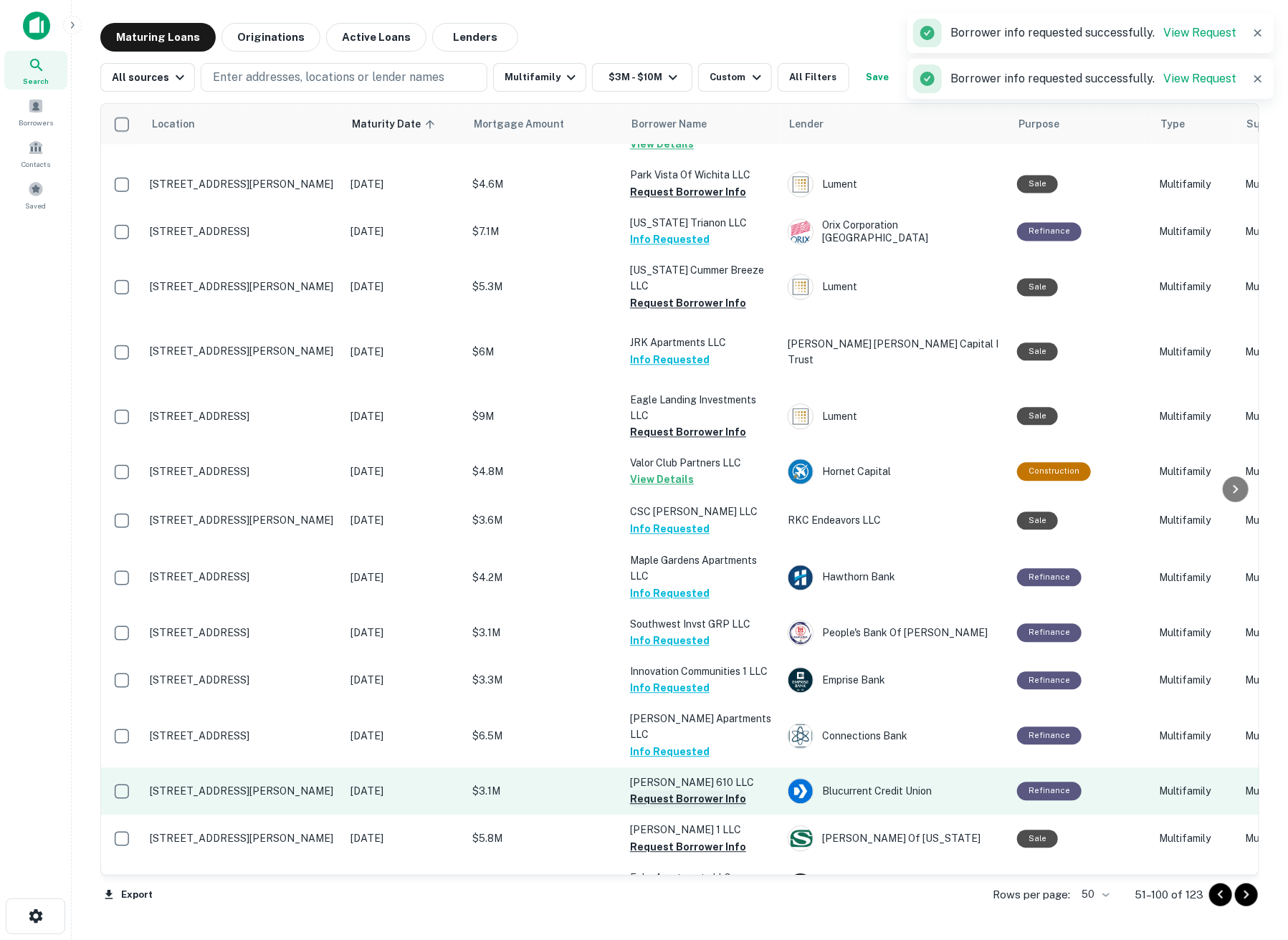
click at [673, 791] on button "Request Borrower Info" at bounding box center [688, 799] width 116 height 17
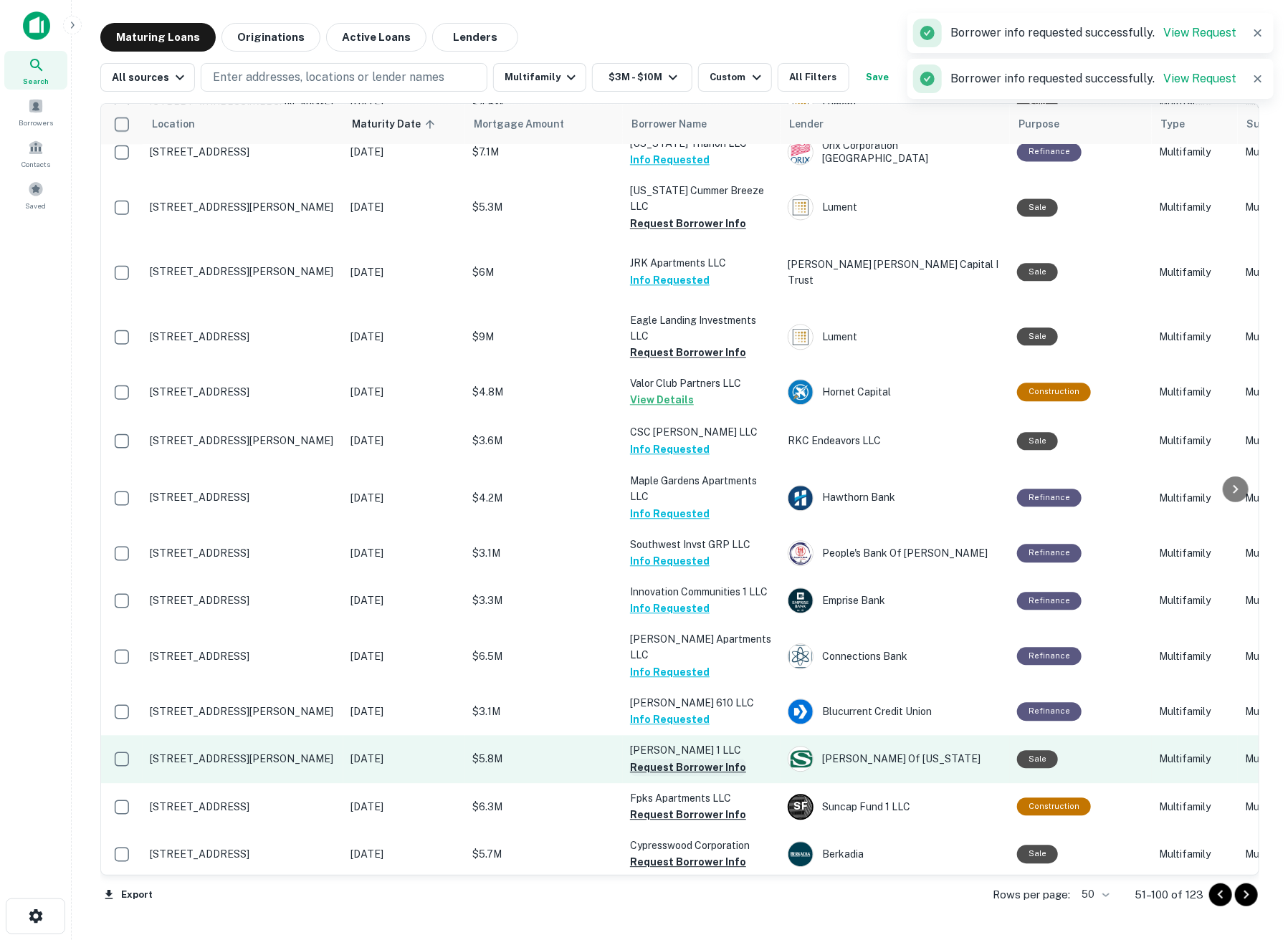
click at [671, 759] on button "Request Borrower Info" at bounding box center [688, 767] width 116 height 17
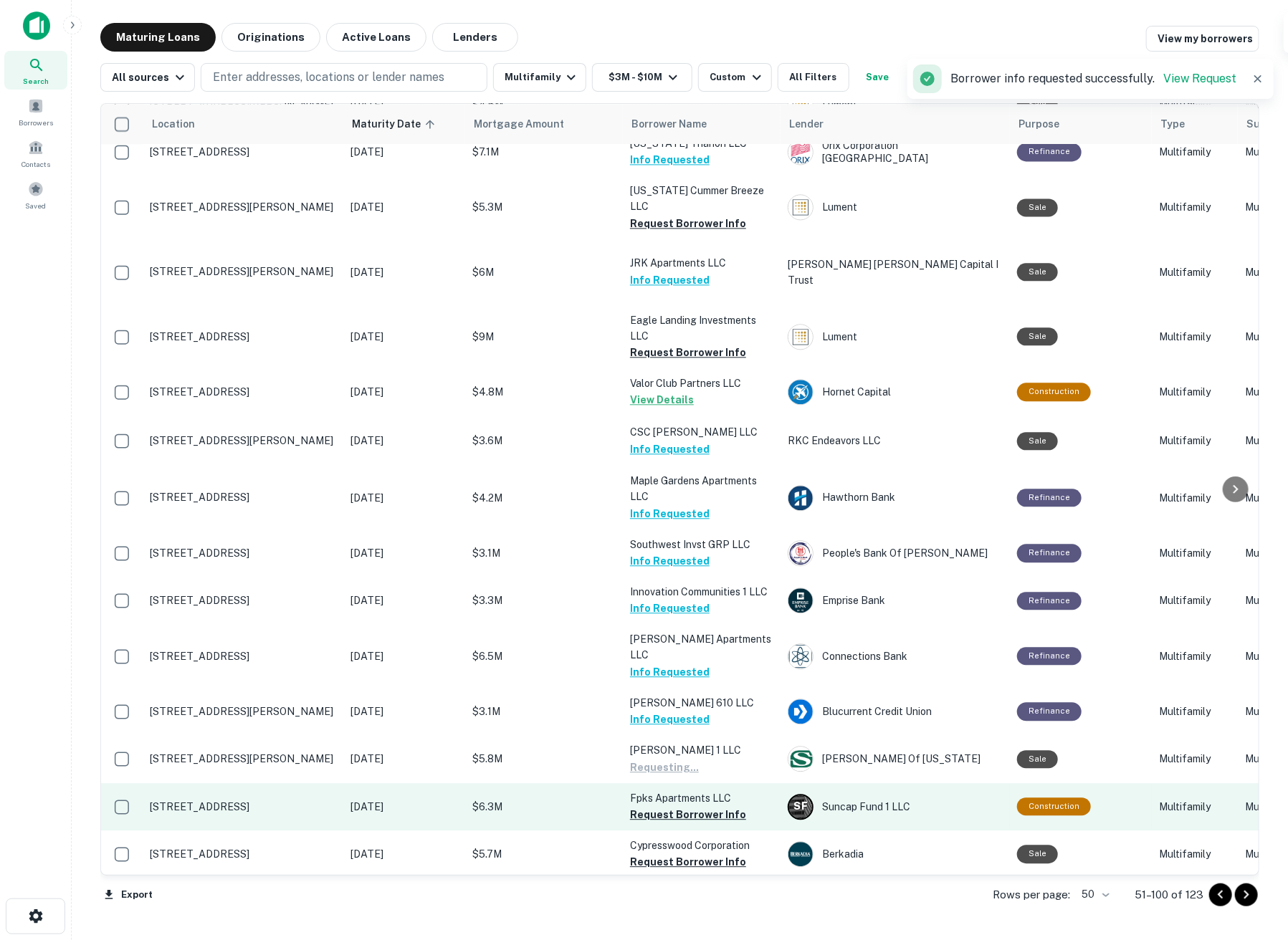
scroll to position [1751, 0]
click at [671, 807] on button "Request Borrower Info" at bounding box center [688, 815] width 116 height 17
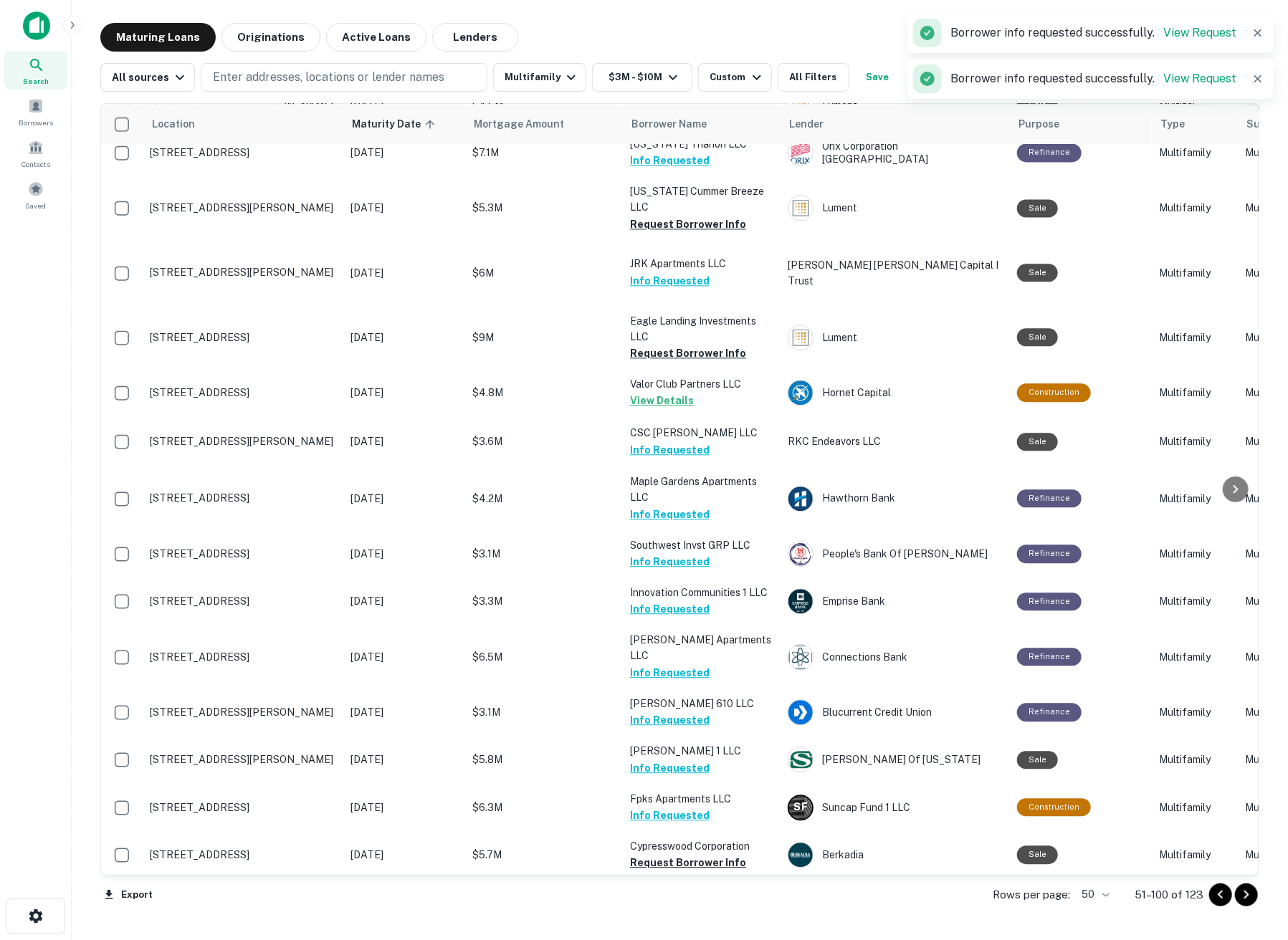
click at [670, 903] on button "Request Borrower Info" at bounding box center [688, 911] width 116 height 17
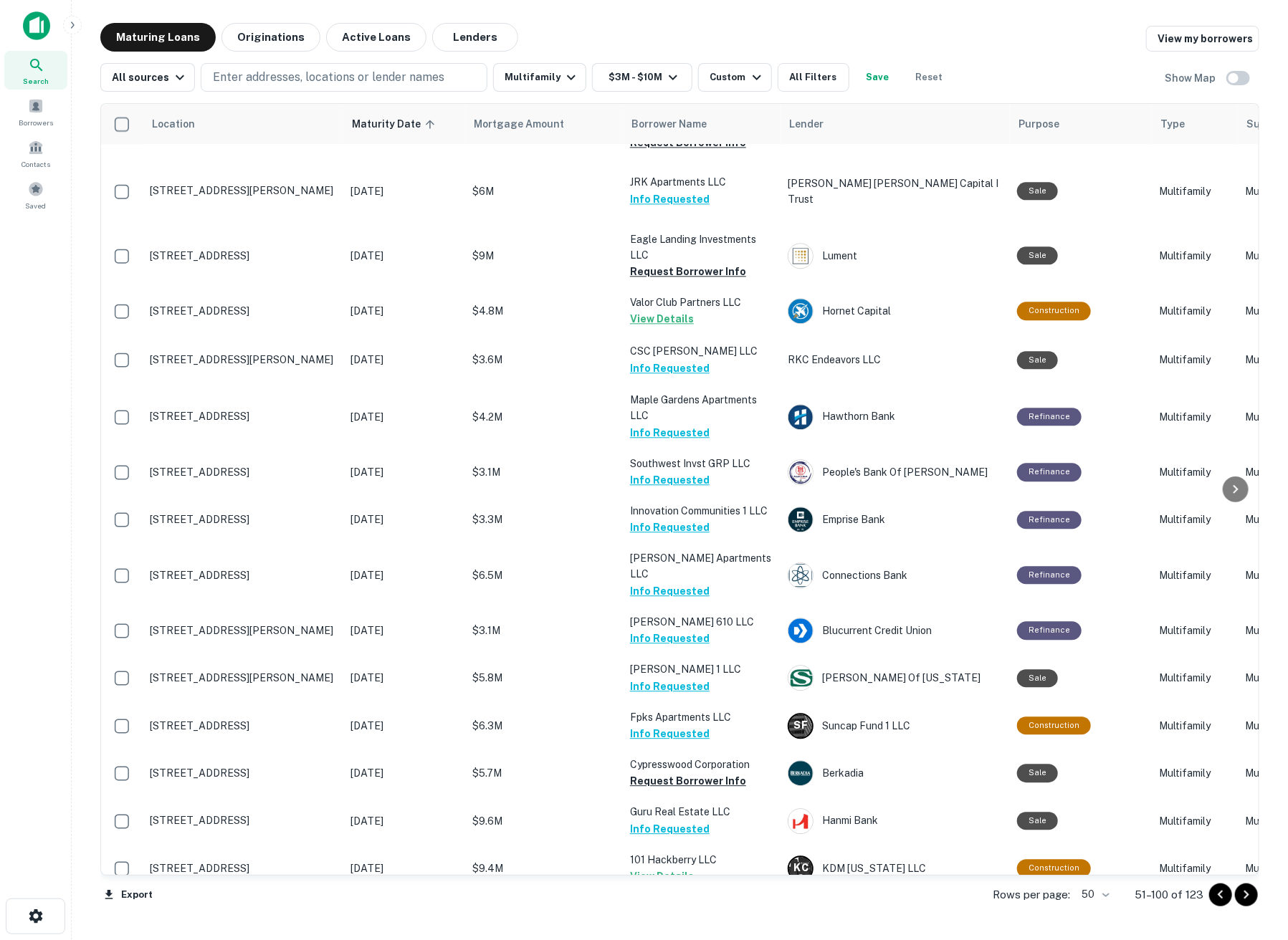
click at [675, 915] on button "Request Borrower Info" at bounding box center [688, 924] width 116 height 17
click at [1251, 893] on icon "Go to next page" at bounding box center [1246, 894] width 17 height 17
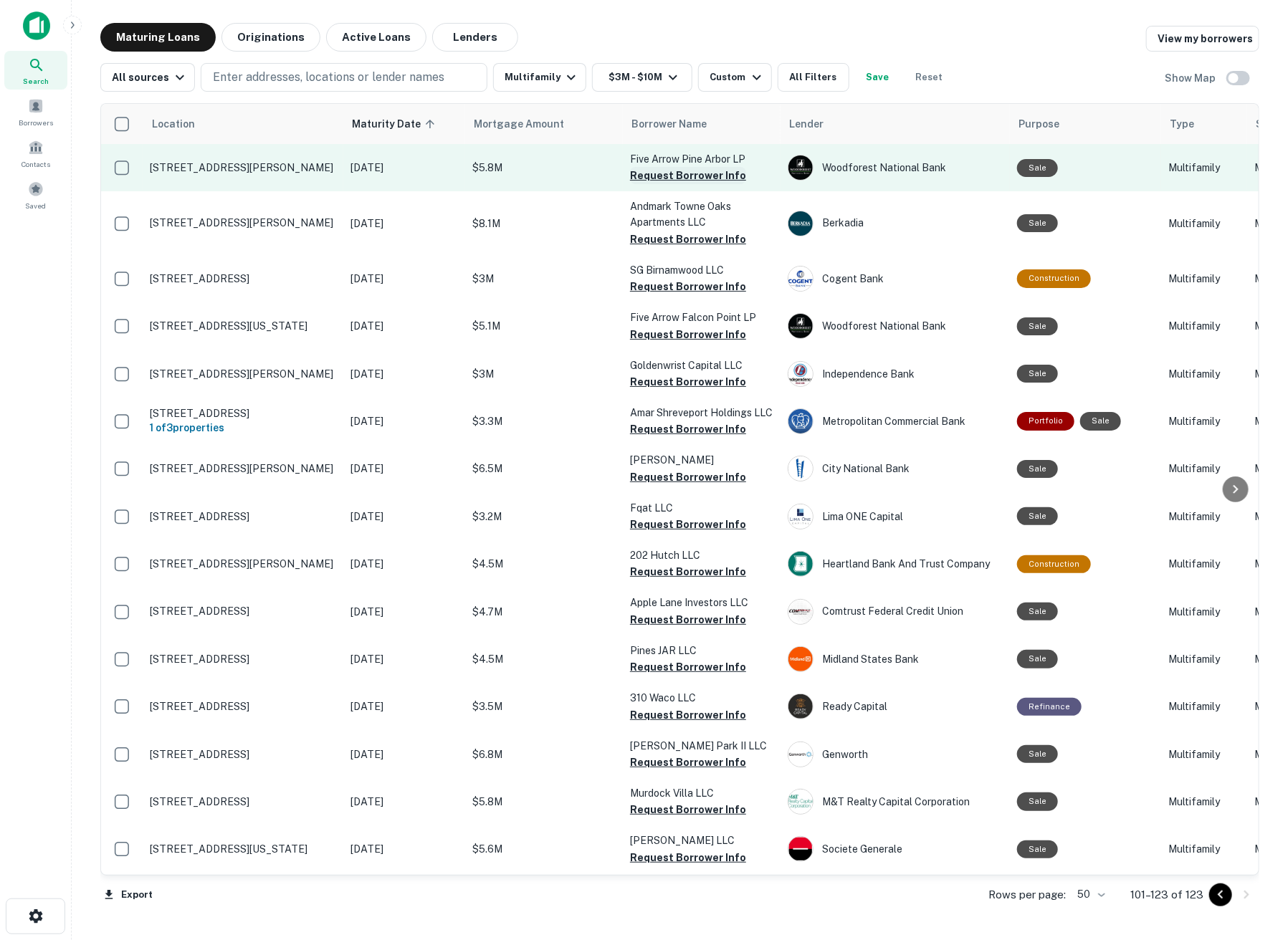
click at [652, 178] on button "Request Borrower Info" at bounding box center [688, 175] width 116 height 17
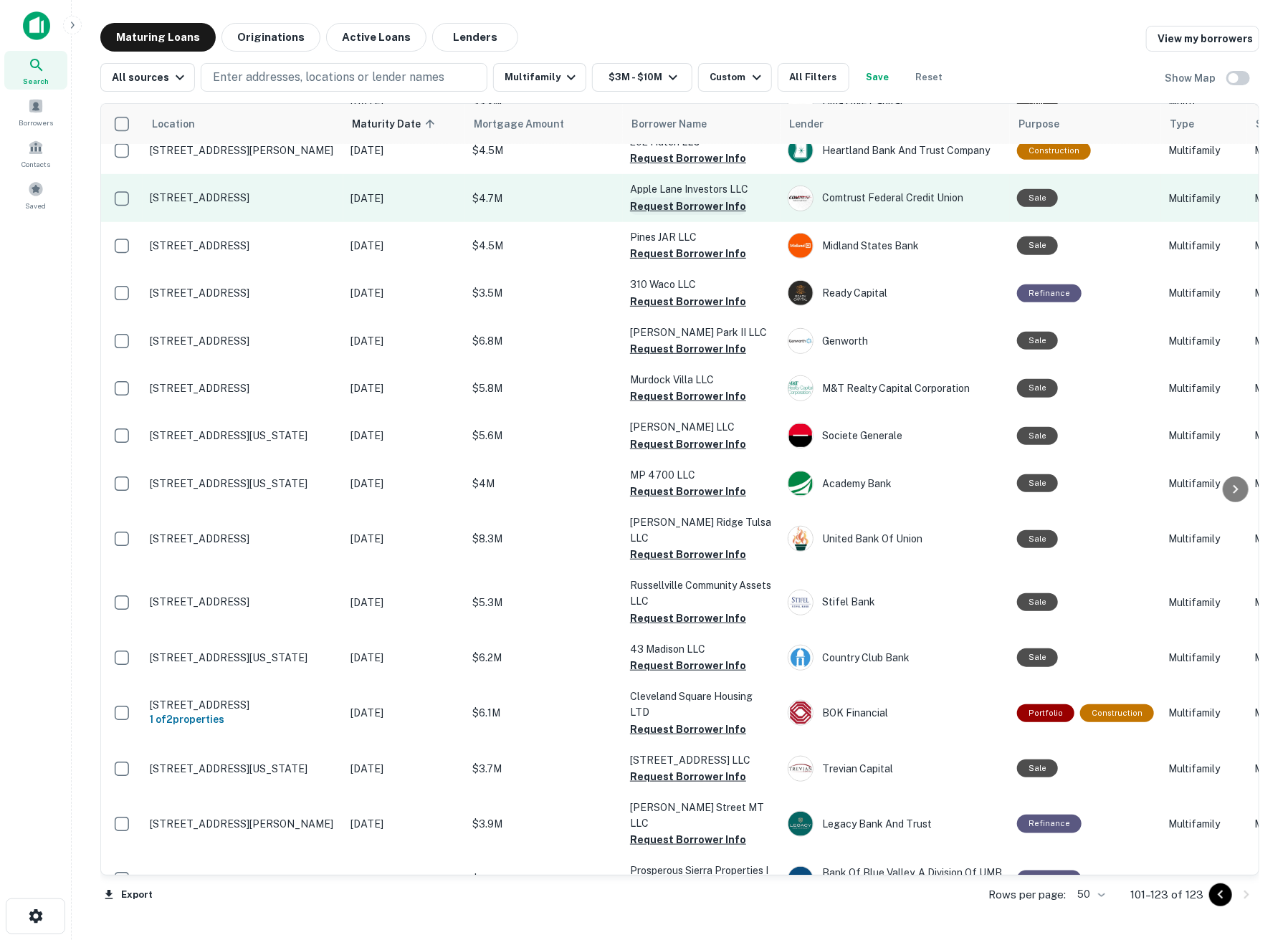
scroll to position [438, 0]
